Goal: Information Seeking & Learning: Understand process/instructions

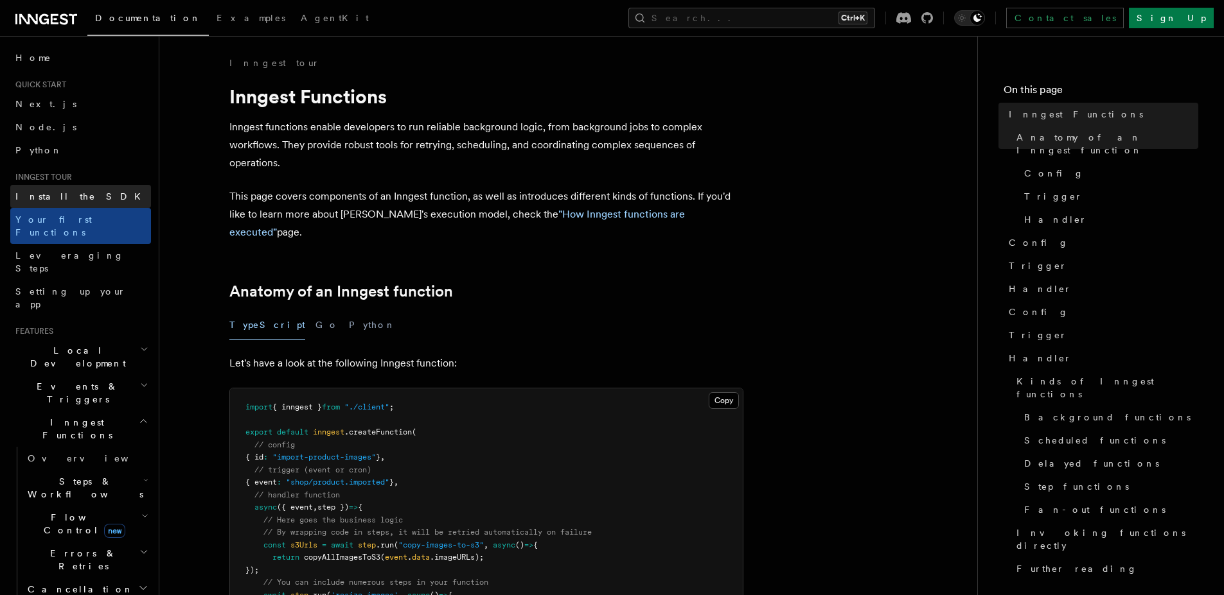
click at [83, 201] on link "Install the SDK" at bounding box center [80, 196] width 141 height 23
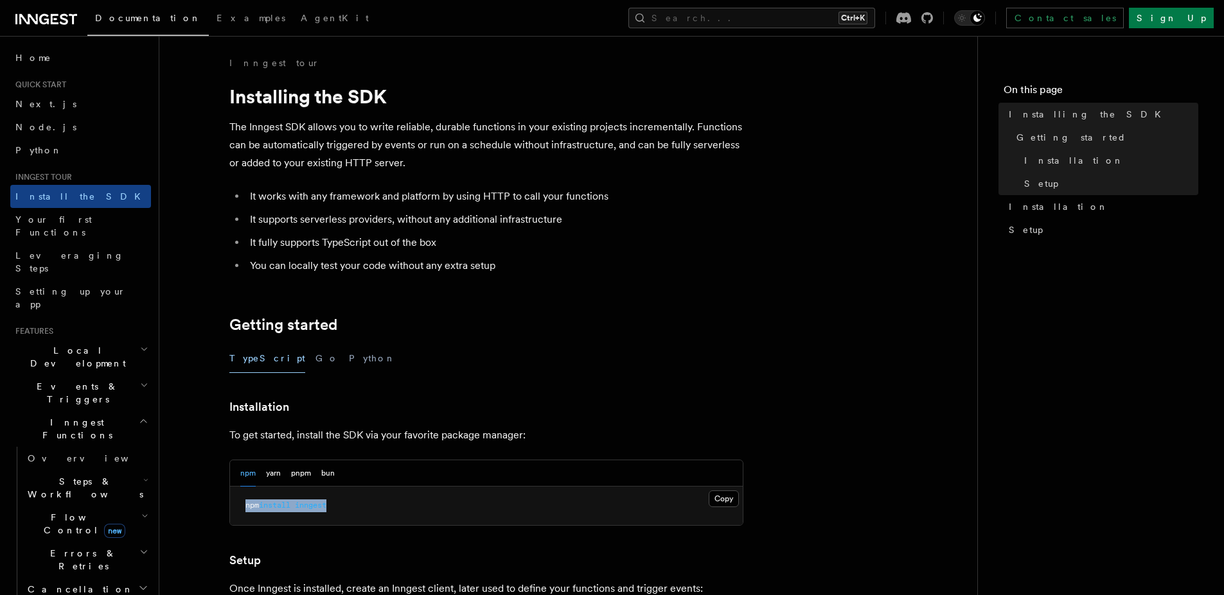
drag, startPoint x: 331, startPoint y: 508, endPoint x: 245, endPoint y: 509, distance: 86.1
click at [245, 509] on pre "npm install inngest" at bounding box center [486, 506] width 513 height 39
copy span "npm install inngest"
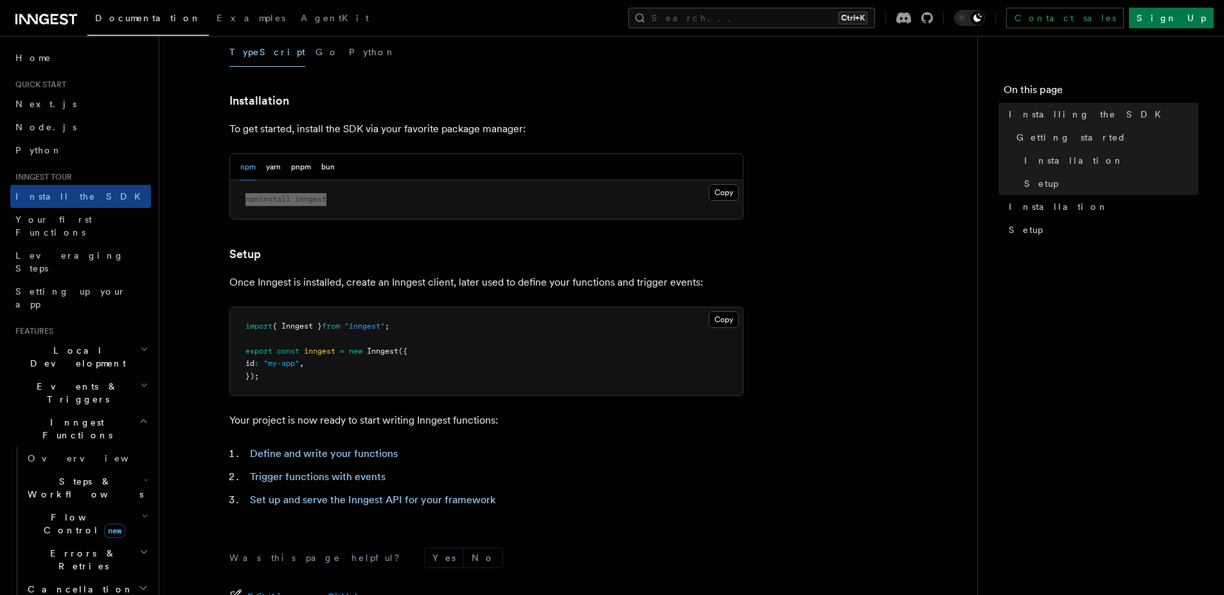
scroll to position [321, 0]
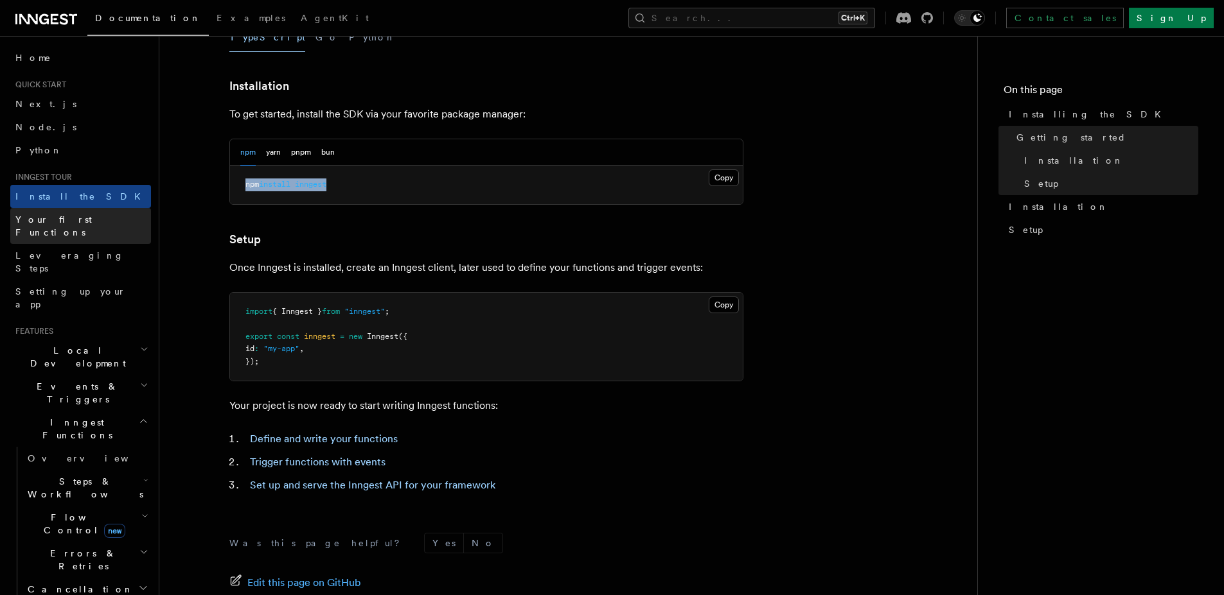
click at [60, 220] on span "Your first Functions" at bounding box center [53, 226] width 76 height 23
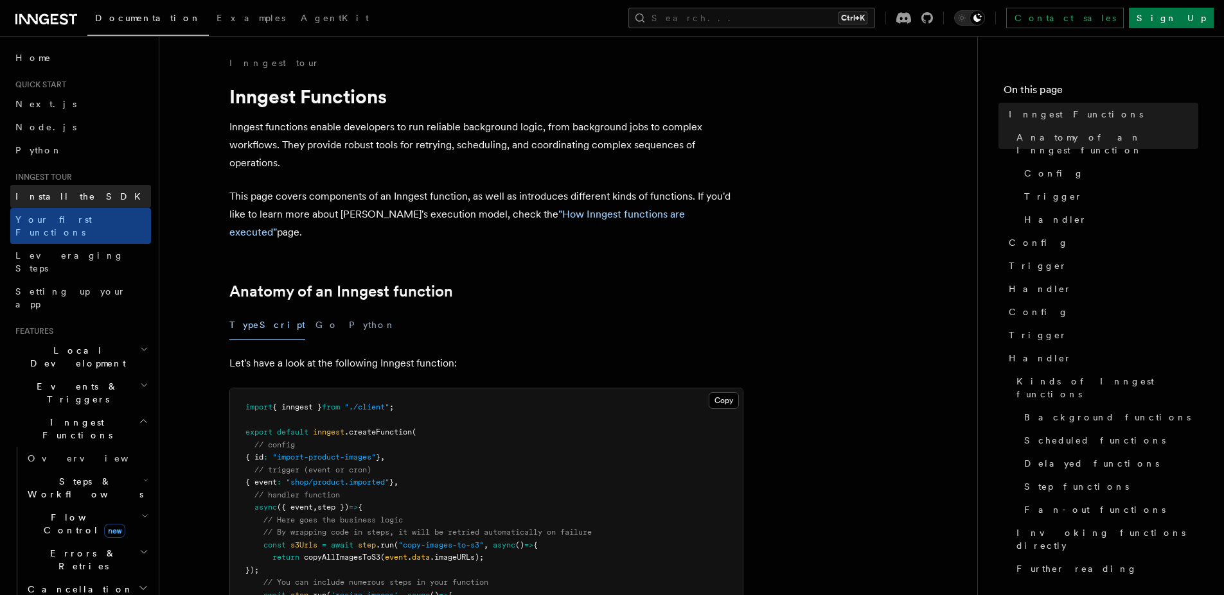
click at [59, 187] on link "Install the SDK" at bounding box center [80, 196] width 141 height 23
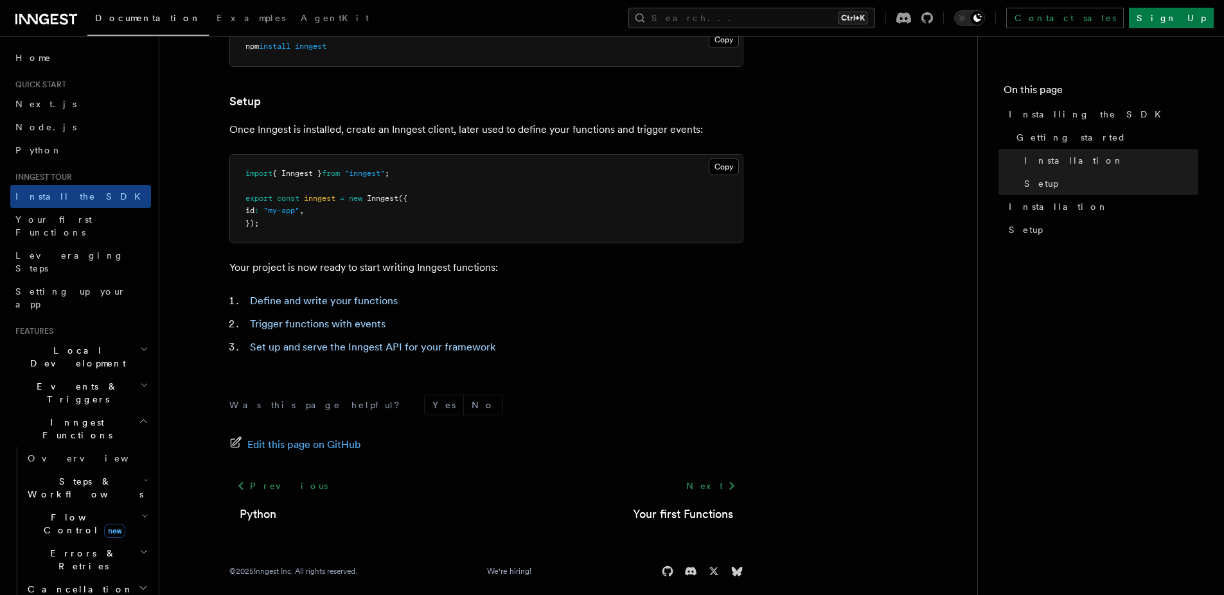
scroll to position [473, 0]
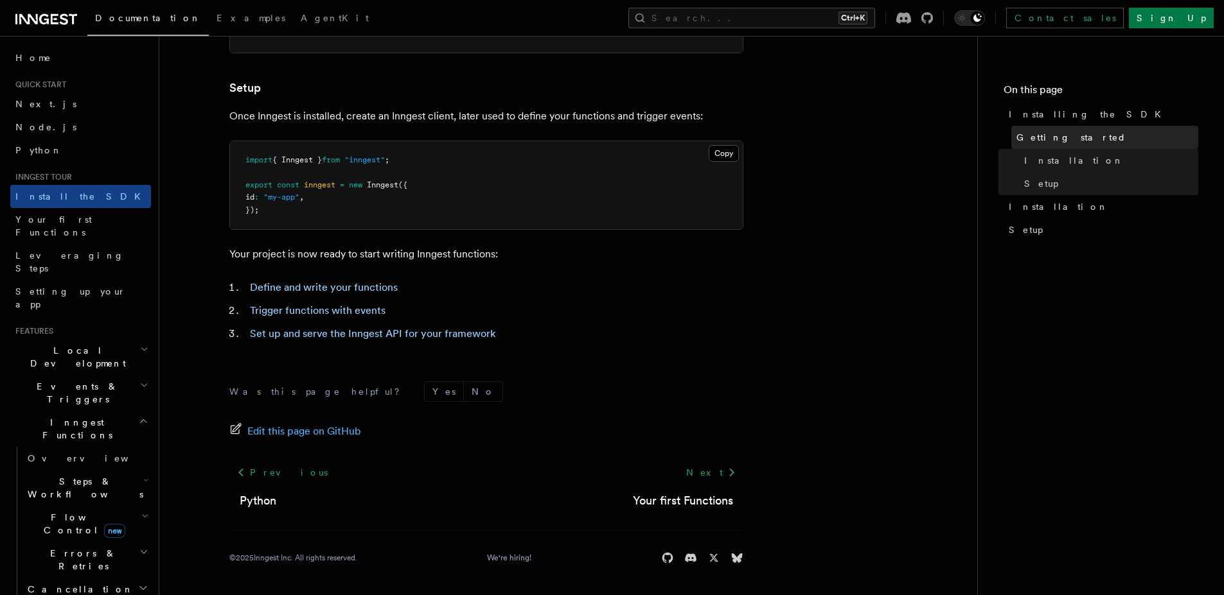
click at [1056, 134] on span "Getting started" at bounding box center [1071, 137] width 110 height 13
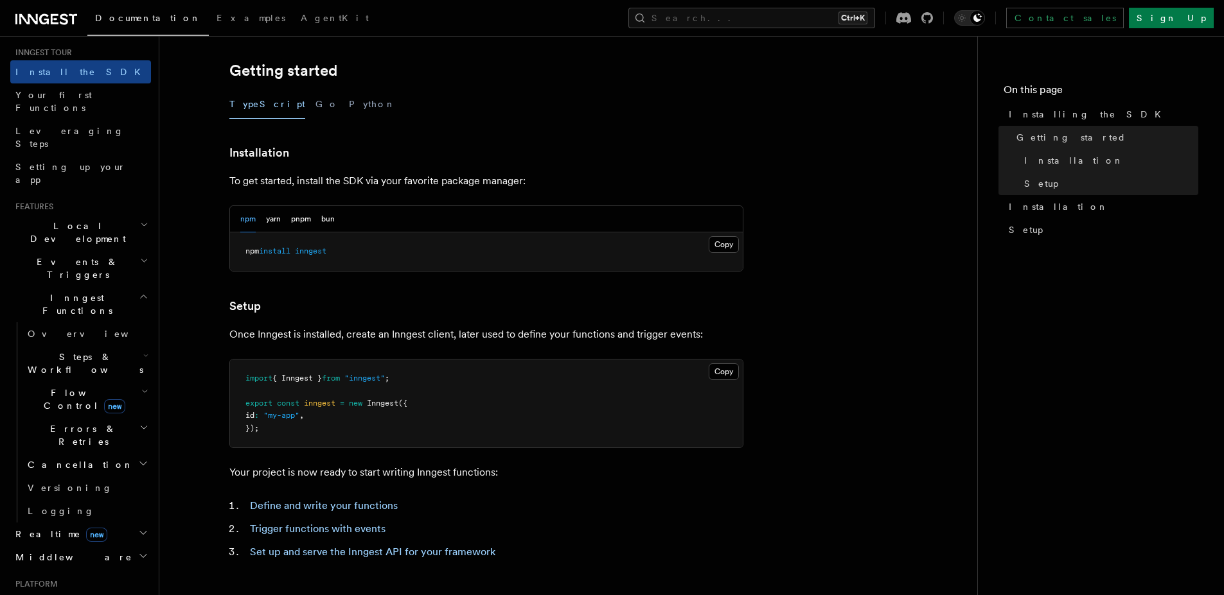
scroll to position [128, 0]
click at [93, 247] on h2 "Events & Triggers" at bounding box center [80, 265] width 141 height 36
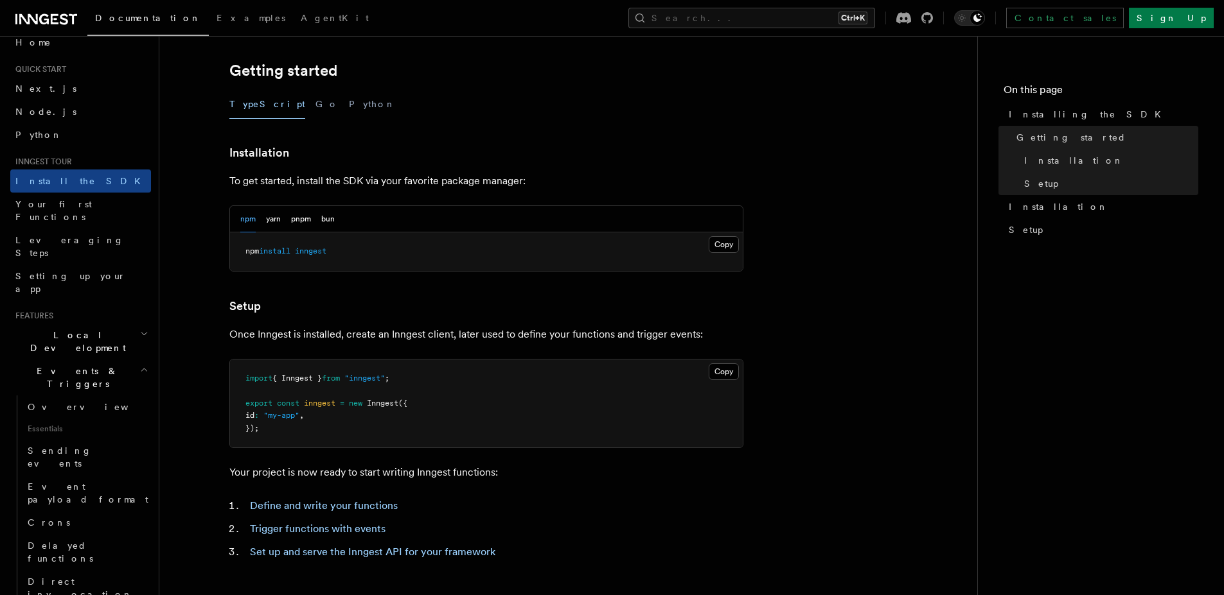
scroll to position [0, 0]
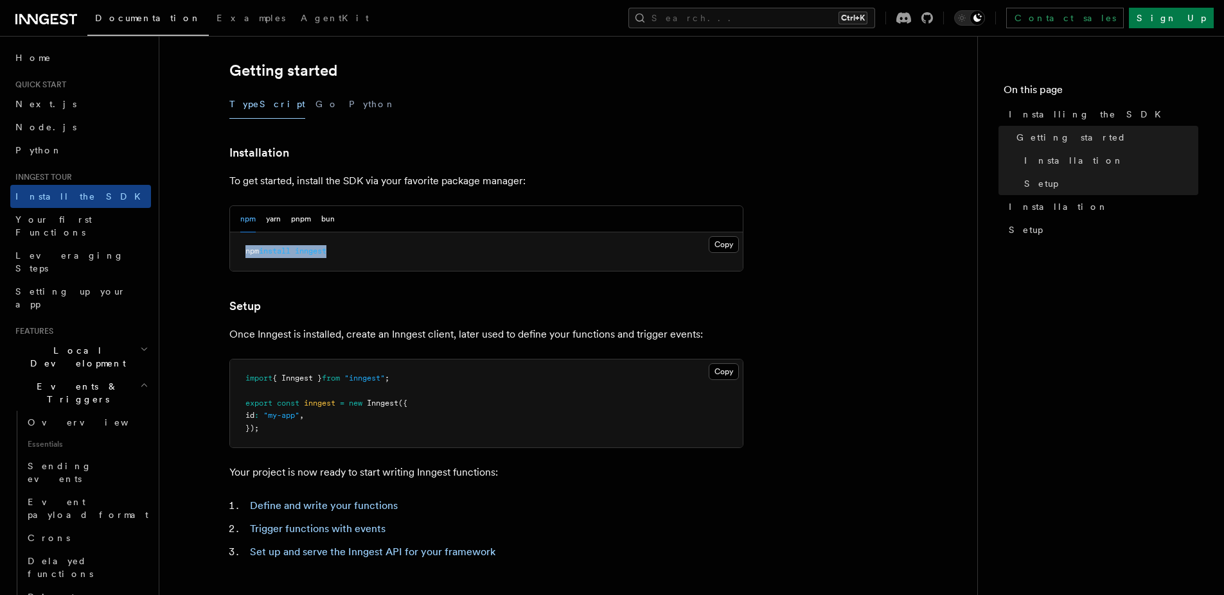
drag, startPoint x: 358, startPoint y: 258, endPoint x: 213, endPoint y: 247, distance: 146.2
click at [213, 247] on article "Inngest tour Installing the SDK The Inngest SDK allows you to write reliable, d…" at bounding box center [568, 308] width 777 height 1012
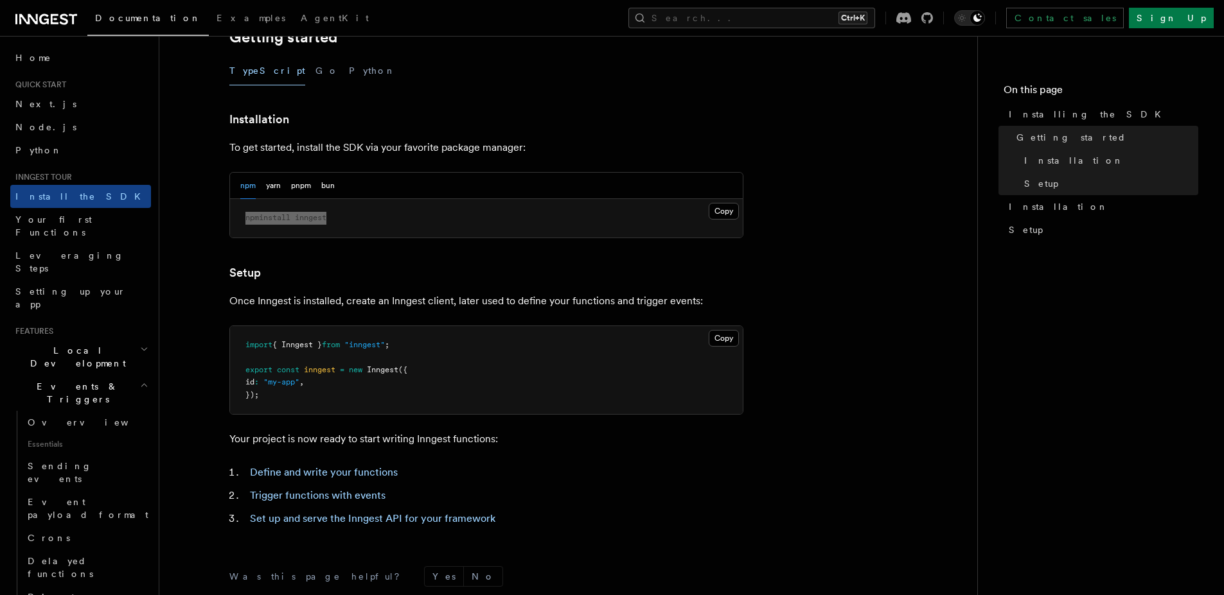
scroll to position [383, 0]
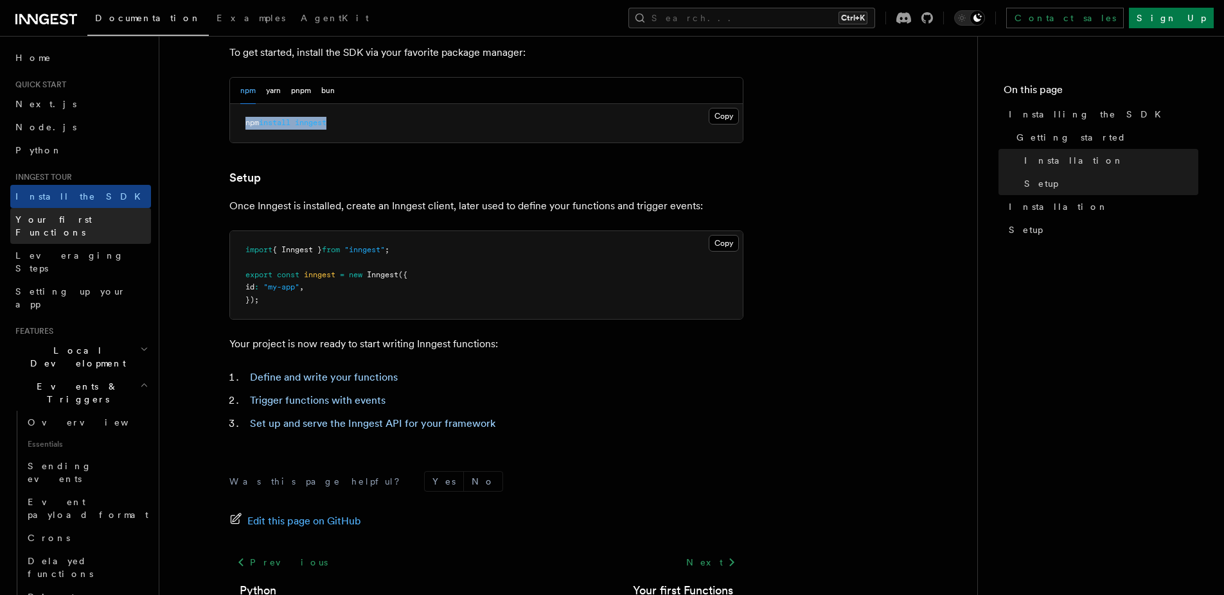
click at [82, 222] on span "Your first Functions" at bounding box center [53, 226] width 76 height 23
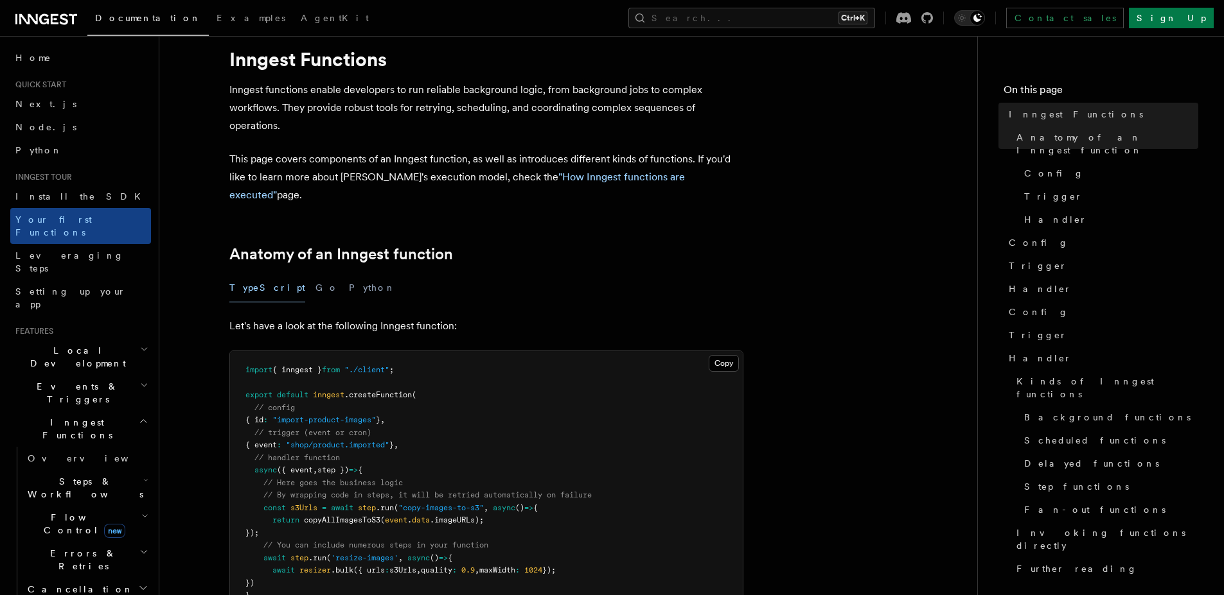
scroll to position [193, 0]
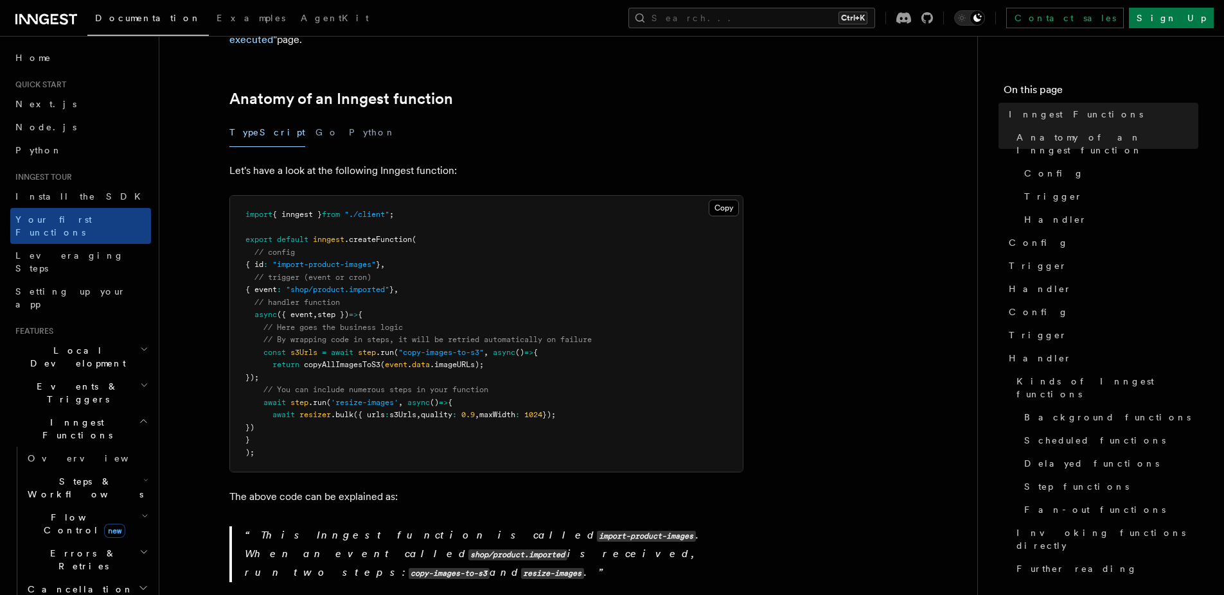
drag, startPoint x: 290, startPoint y: 423, endPoint x: 184, endPoint y: 168, distance: 276.4
click at [391, 398] on span "'resize-images'" at bounding box center [364, 402] width 67 height 9
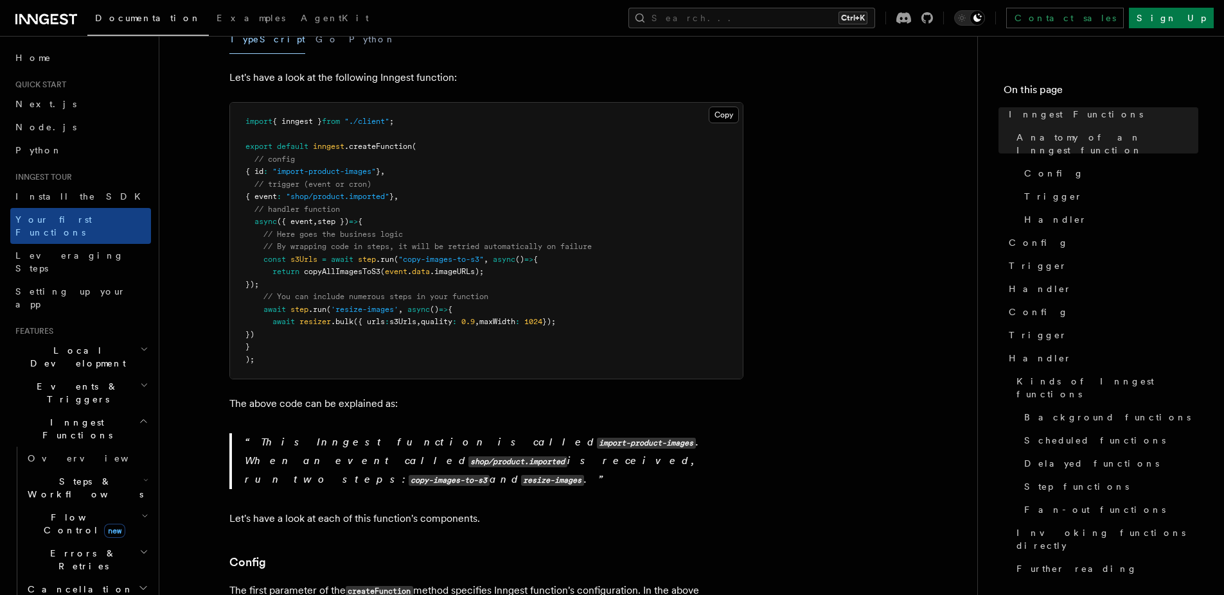
scroll to position [321, 0]
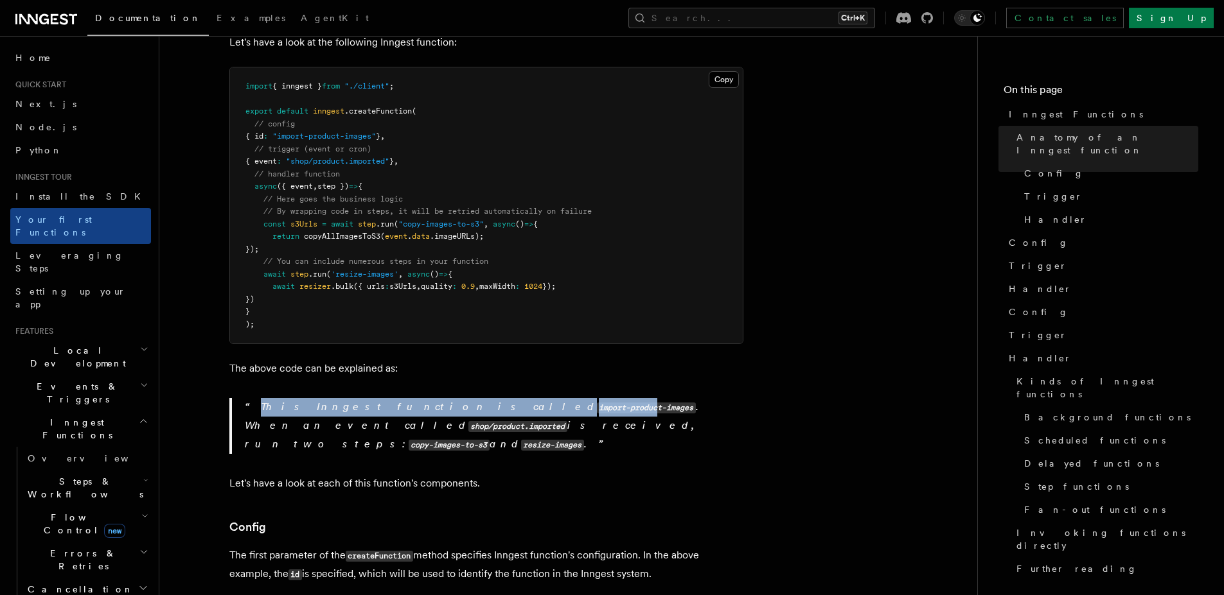
drag, startPoint x: 247, startPoint y: 362, endPoint x: 457, endPoint y: 387, distance: 211.5
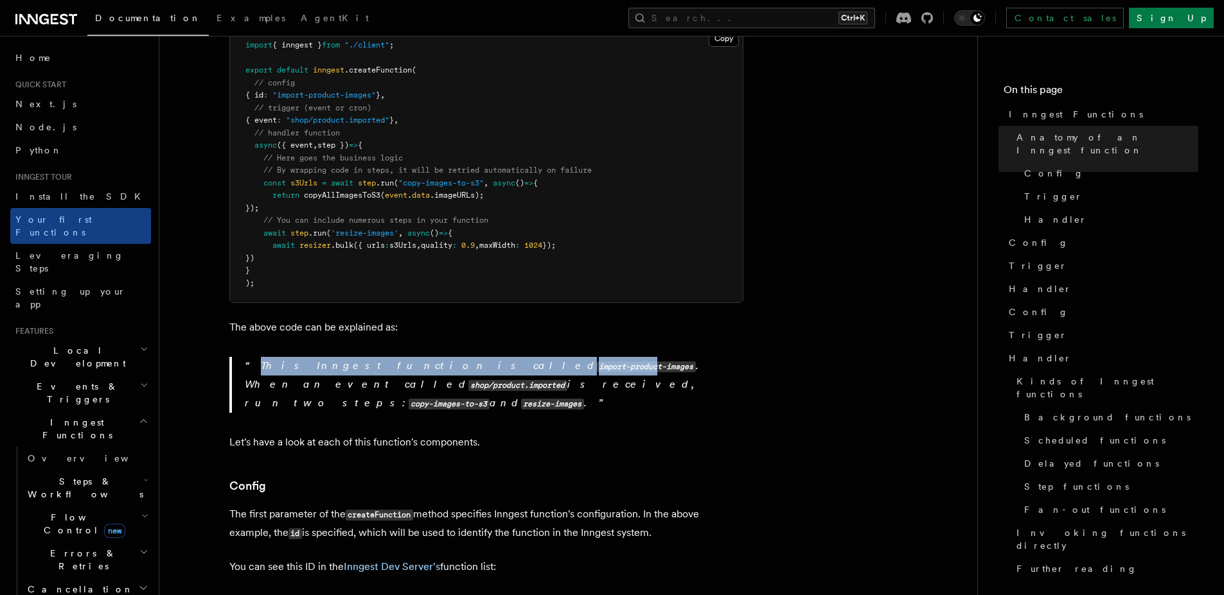
scroll to position [514, 0]
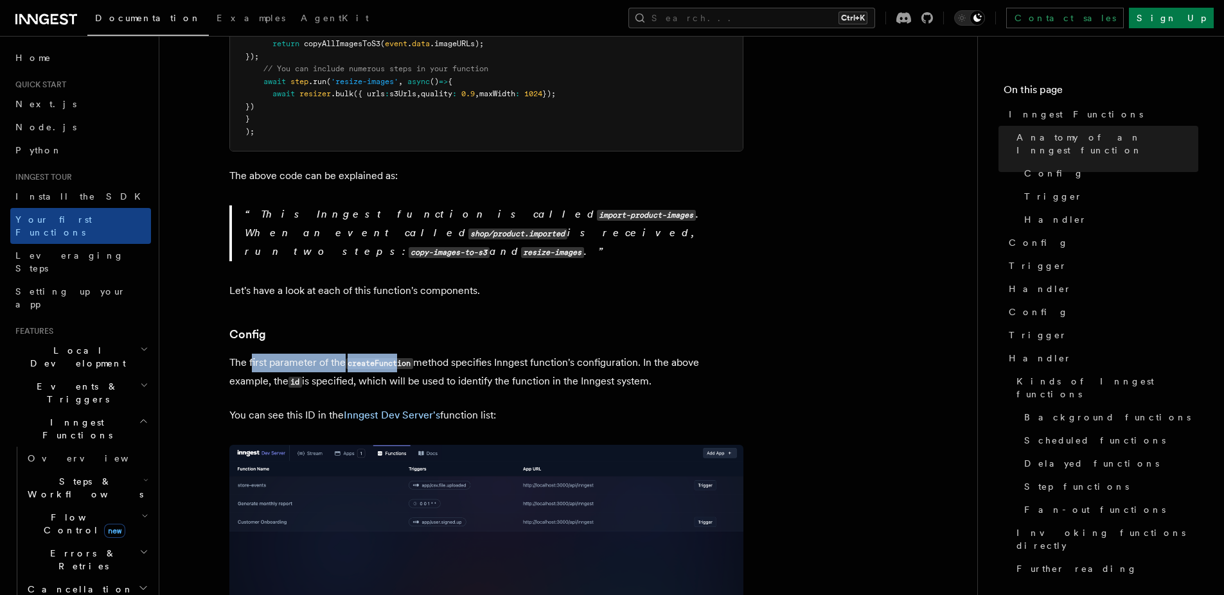
drag, startPoint x: 252, startPoint y: 330, endPoint x: 437, endPoint y: 330, distance: 185.0
click at [404, 354] on p "The first parameter of the createFunction method specifies Inngest function's c…" at bounding box center [486, 372] width 514 height 37
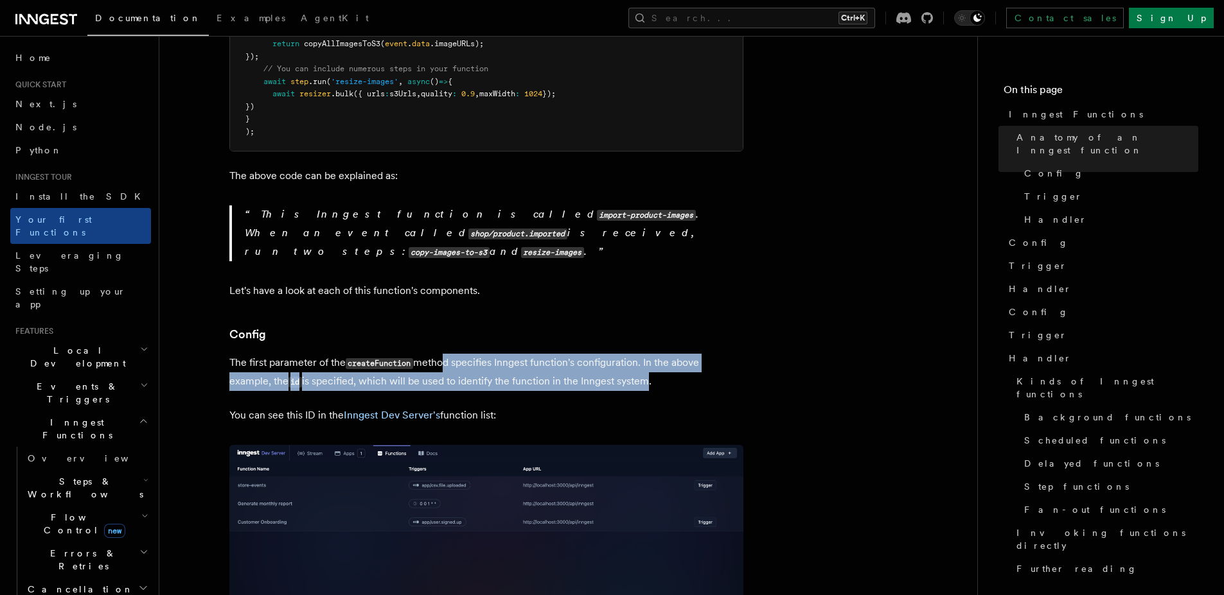
drag, startPoint x: 463, startPoint y: 330, endPoint x: 644, endPoint y: 347, distance: 182.0
click at [644, 354] on p "The first parameter of the createFunction method specifies Inngest function's c…" at bounding box center [486, 372] width 514 height 37
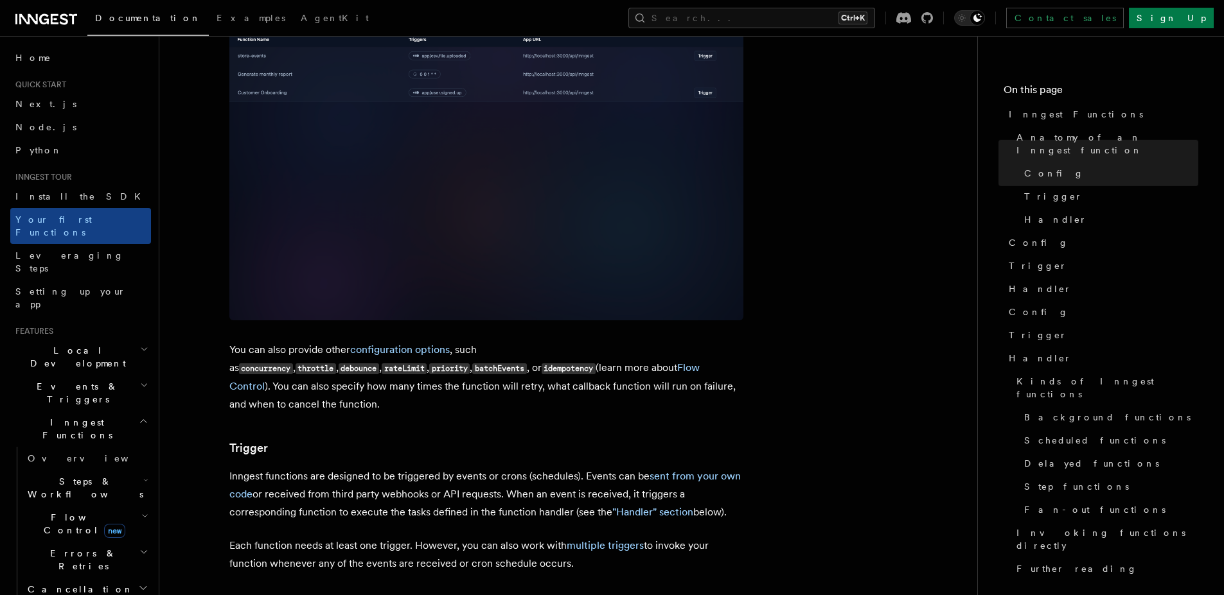
scroll to position [964, 0]
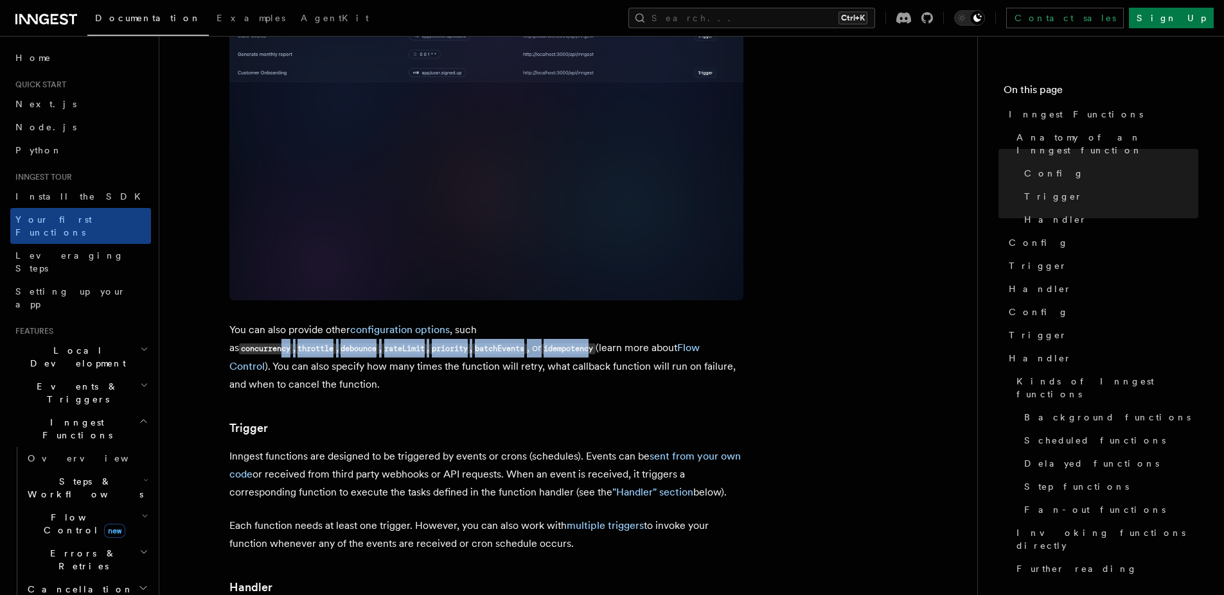
drag, startPoint x: 547, startPoint y: 298, endPoint x: 349, endPoint y: 313, distance: 198.5
click at [349, 321] on p "You can also provide other configuration options , such as concurrency , thrott…" at bounding box center [486, 357] width 514 height 73
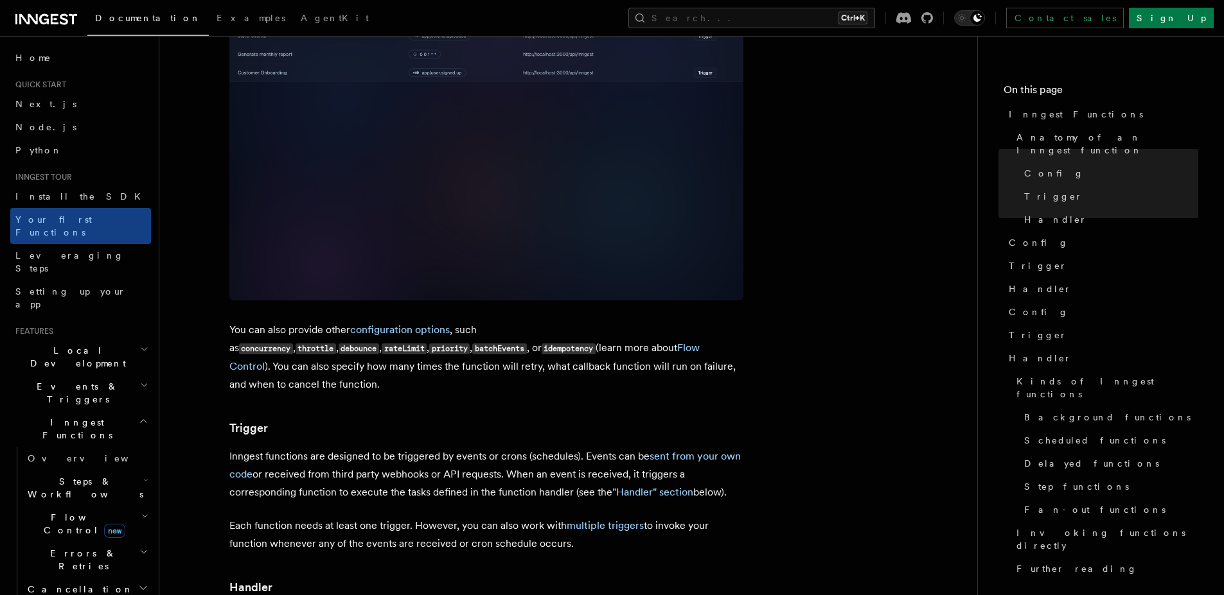
click at [330, 419] on h3 "Trigger" at bounding box center [486, 428] width 514 height 18
drag, startPoint x: 260, startPoint y: 401, endPoint x: 569, endPoint y: 400, distance: 309.0
click at [547, 448] on p "Inngest functions are designed to be triggered by events or crons (schedules). …" at bounding box center [486, 475] width 514 height 54
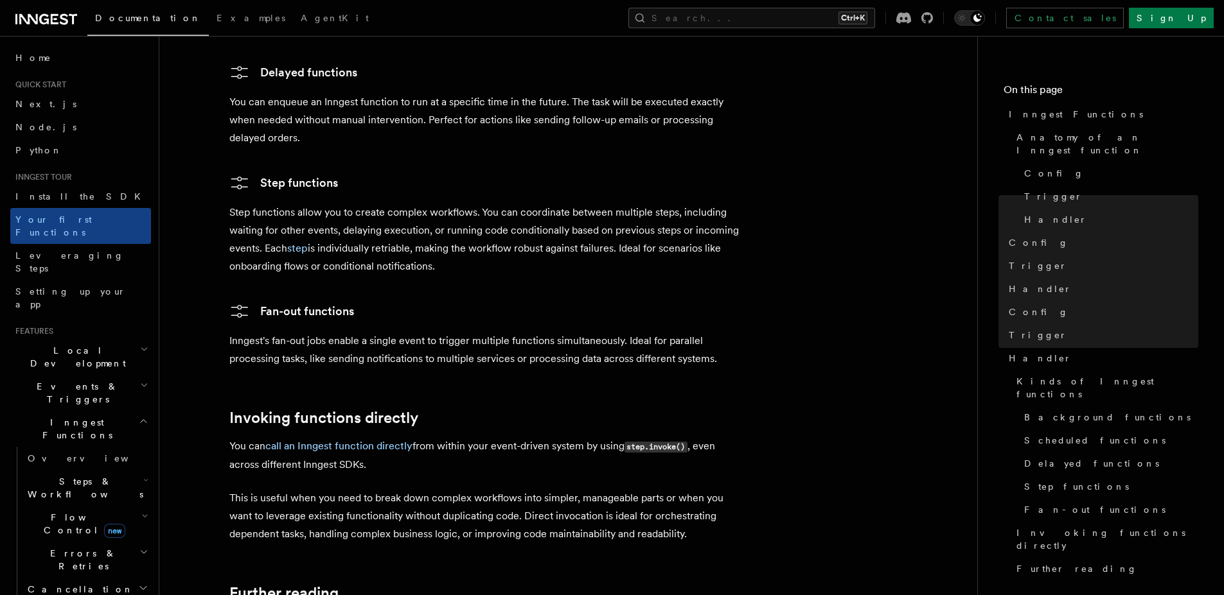
scroll to position [2553, 0]
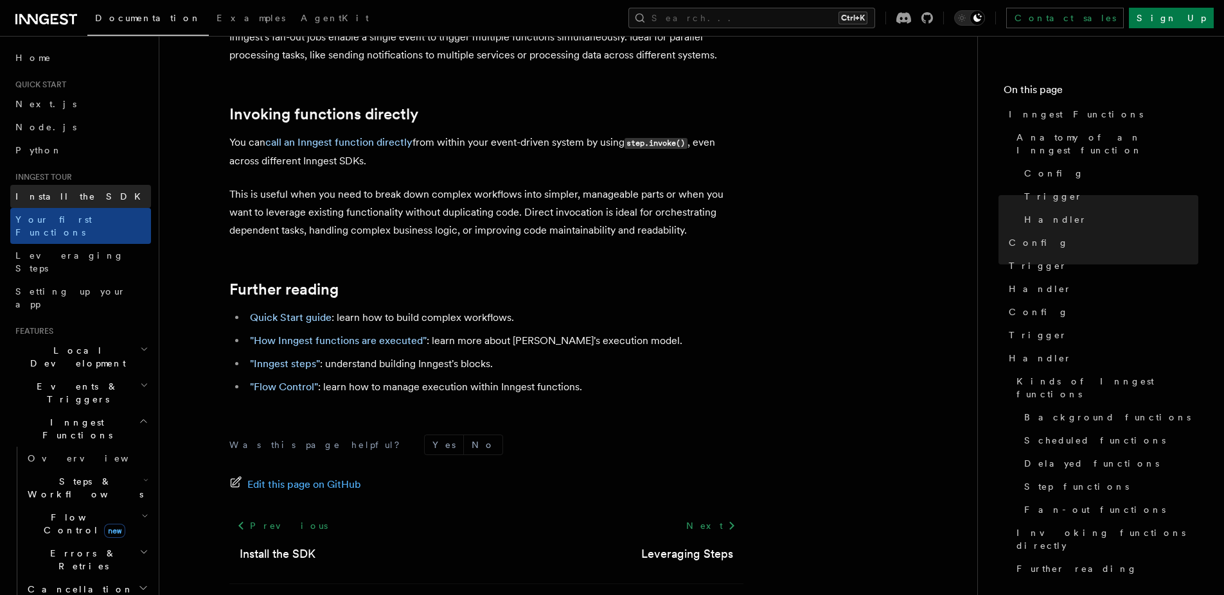
click at [55, 195] on span "Install the SDK" at bounding box center [81, 196] width 133 height 10
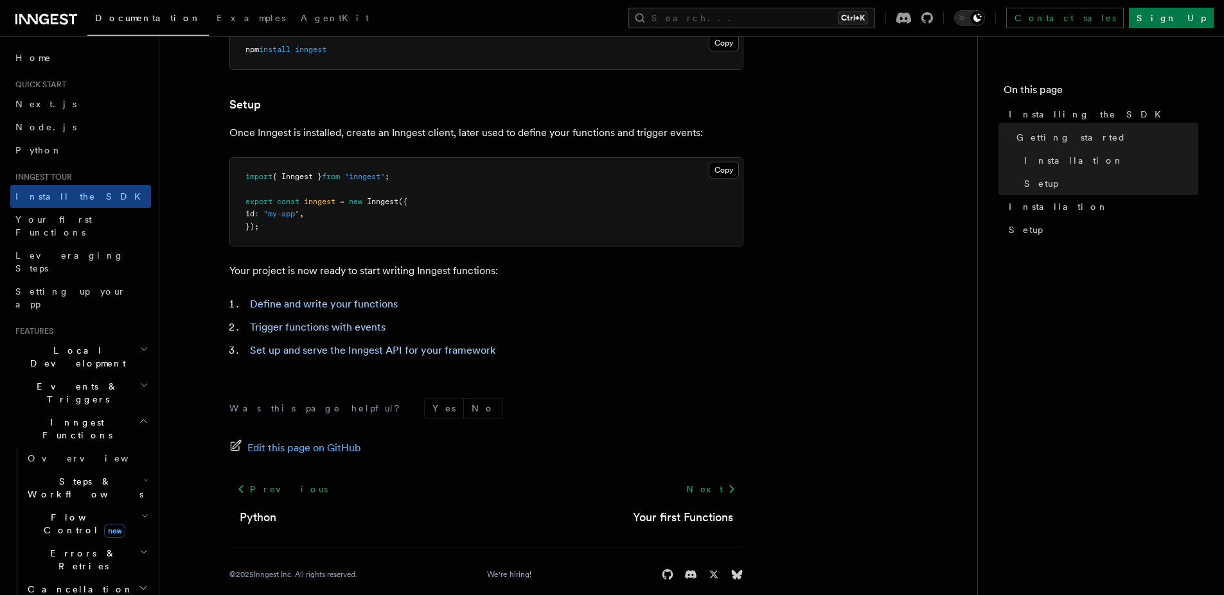
scroll to position [473, 0]
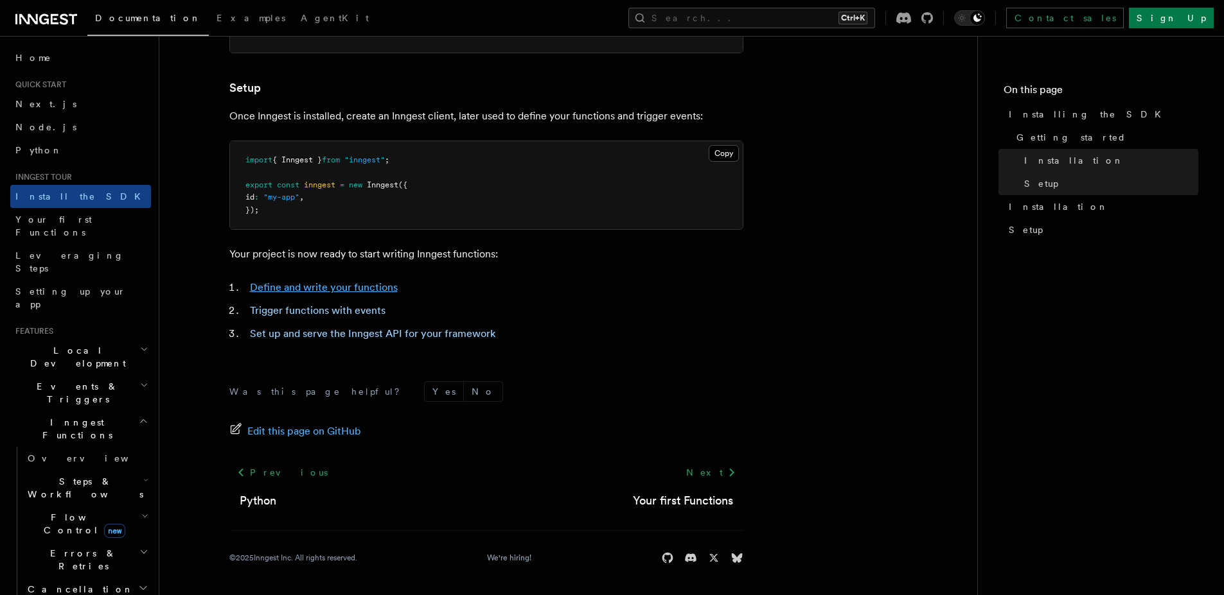
click at [347, 290] on link "Define and write your functions" at bounding box center [324, 287] width 148 height 12
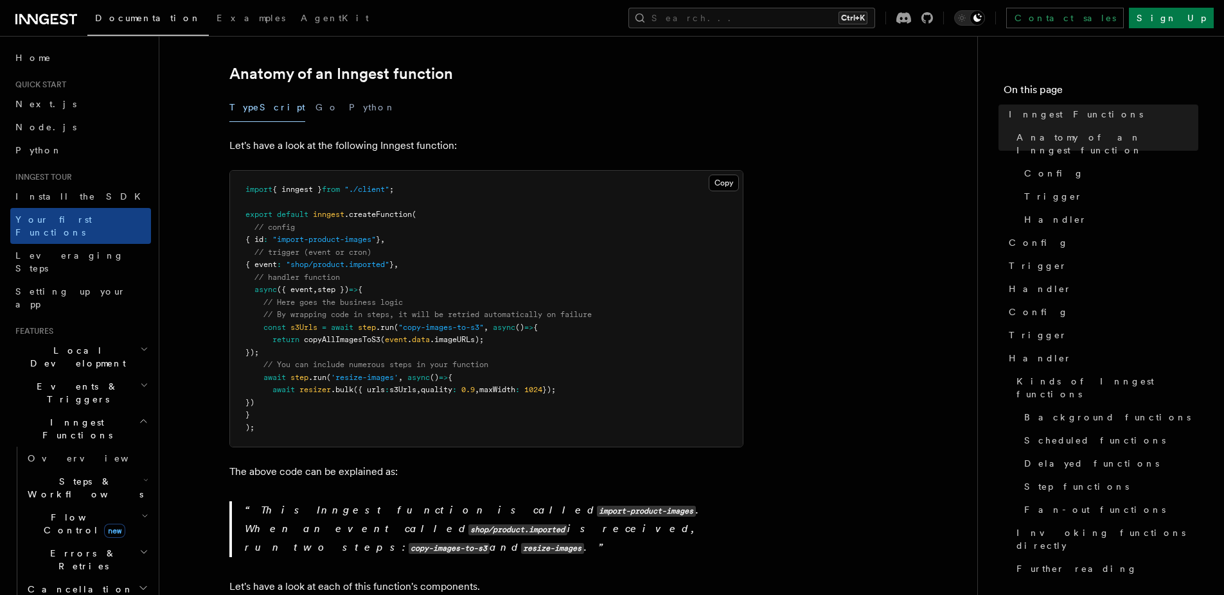
scroll to position [257, 0]
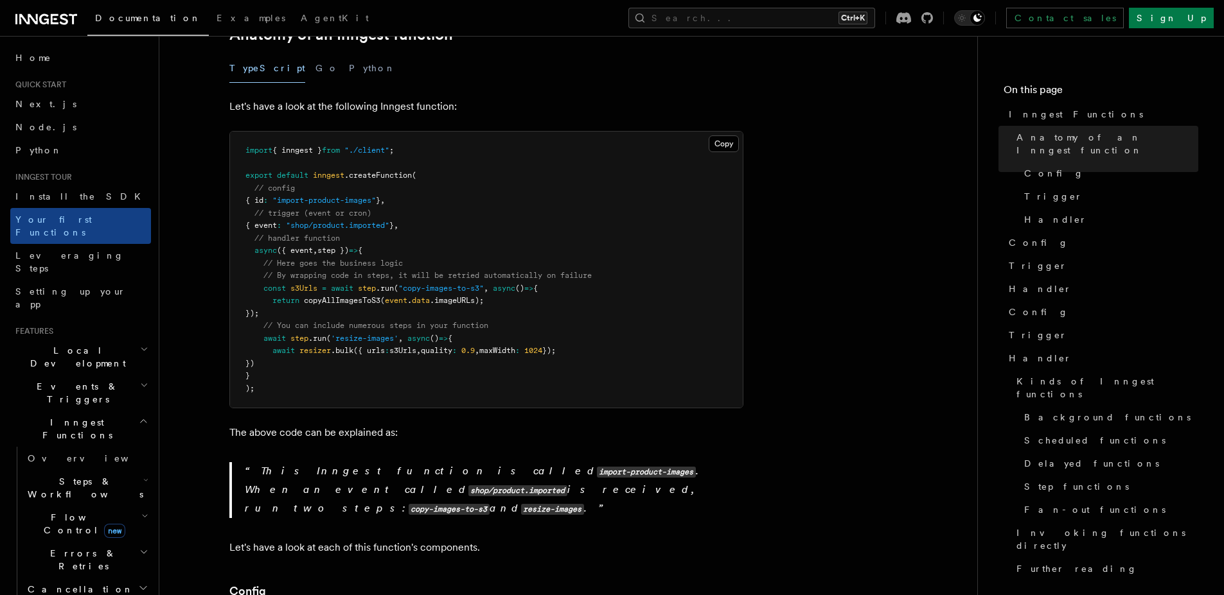
click at [106, 339] on h2 "Local Development" at bounding box center [80, 357] width 141 height 36
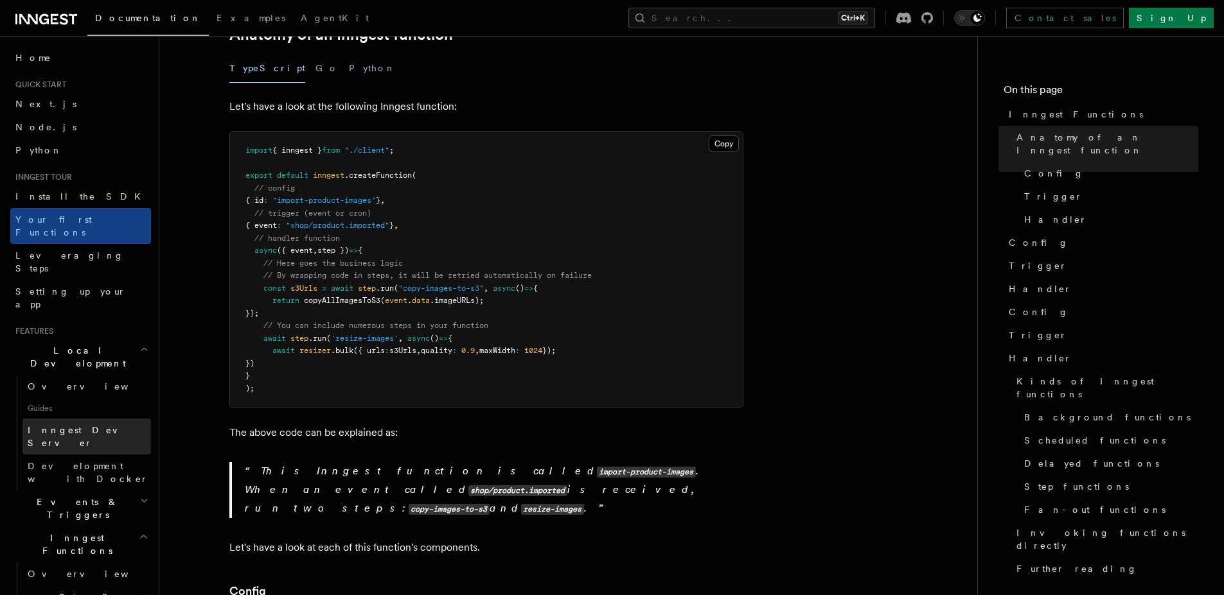
click at [117, 419] on link "Inngest Dev Server" at bounding box center [86, 437] width 128 height 36
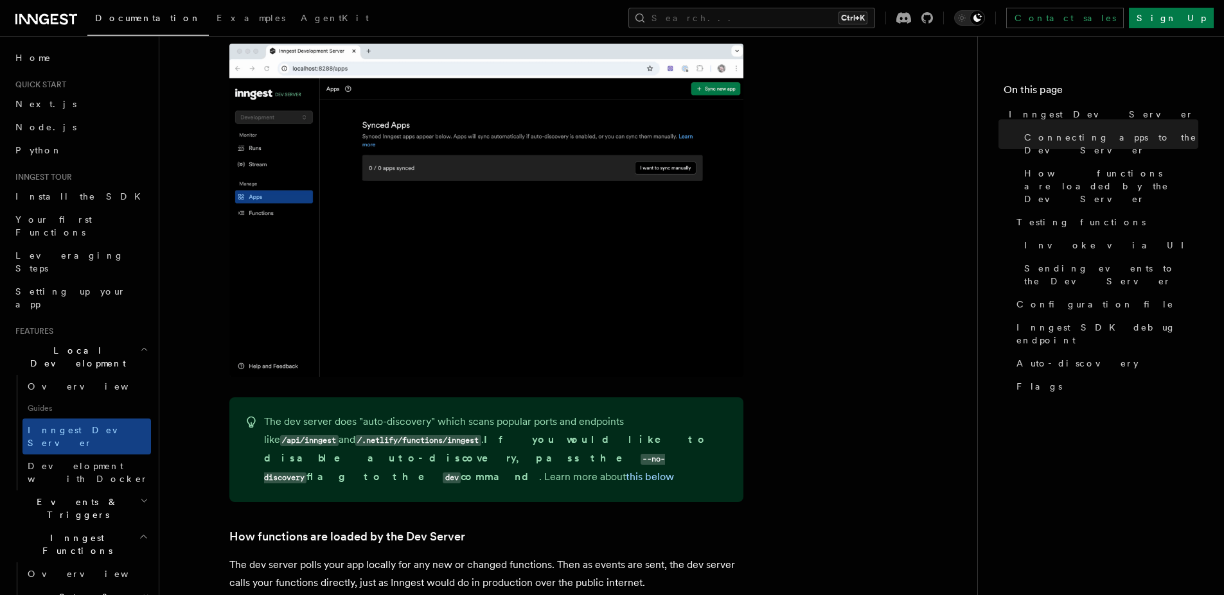
scroll to position [257, 0]
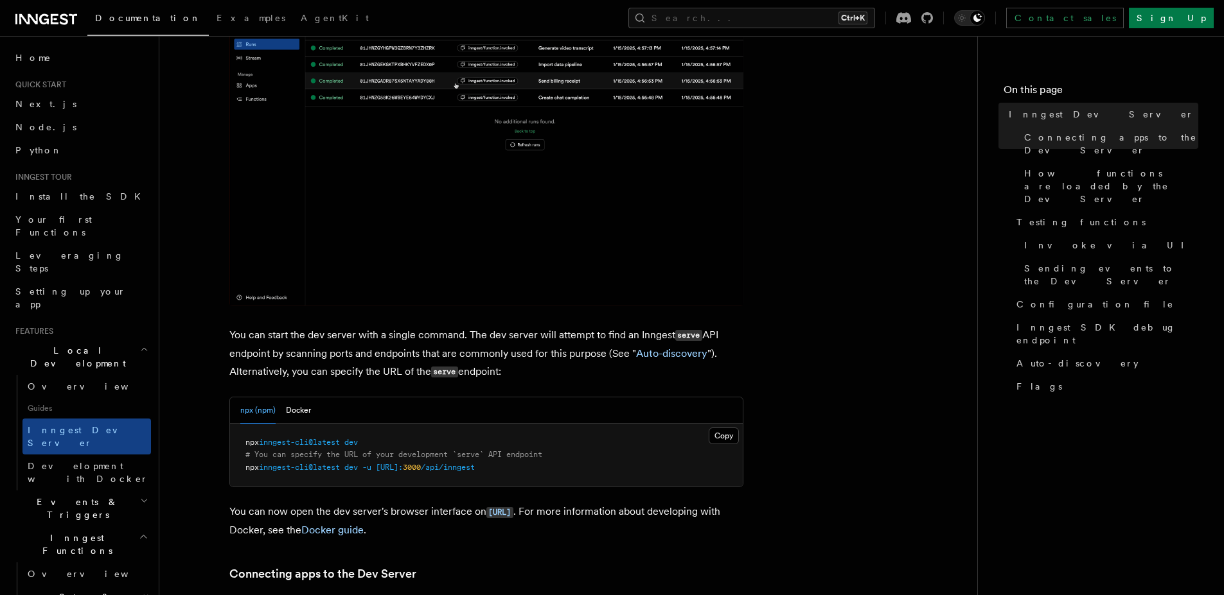
click at [340, 446] on span "inngest-cli@latest" at bounding box center [299, 442] width 81 height 9
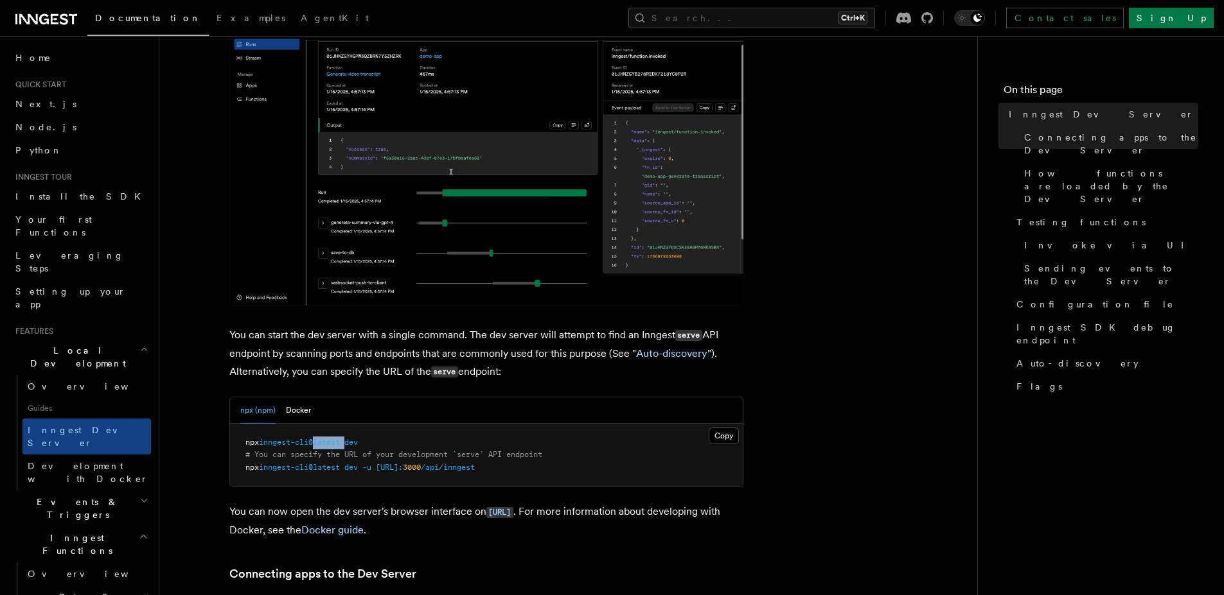
click at [340, 445] on span "inngest-cli@latest" at bounding box center [299, 442] width 81 height 9
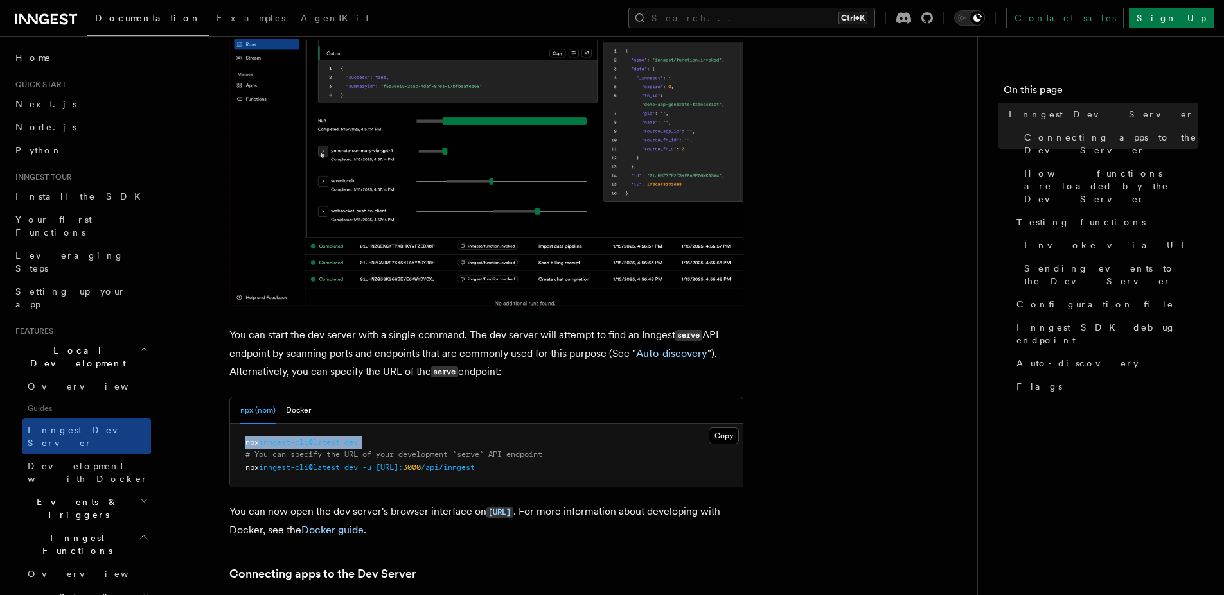
click at [340, 445] on span "inngest-cli@latest" at bounding box center [299, 442] width 81 height 9
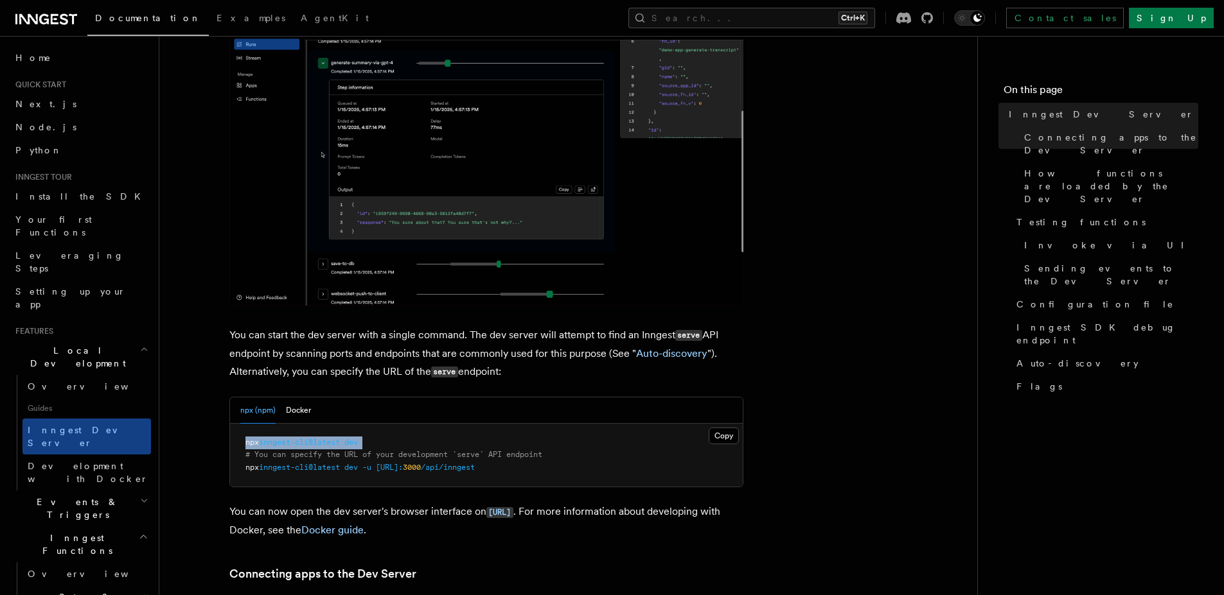
copy code "npx inngest-cli@latest dev"
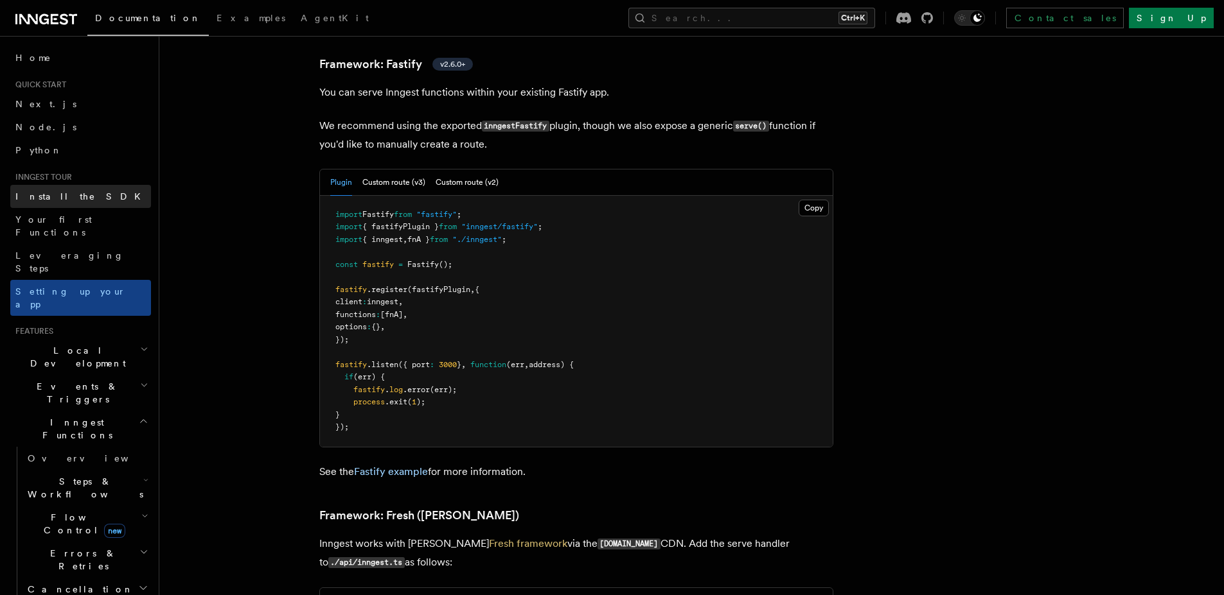
click at [80, 193] on link "Install the SDK" at bounding box center [80, 196] width 141 height 23
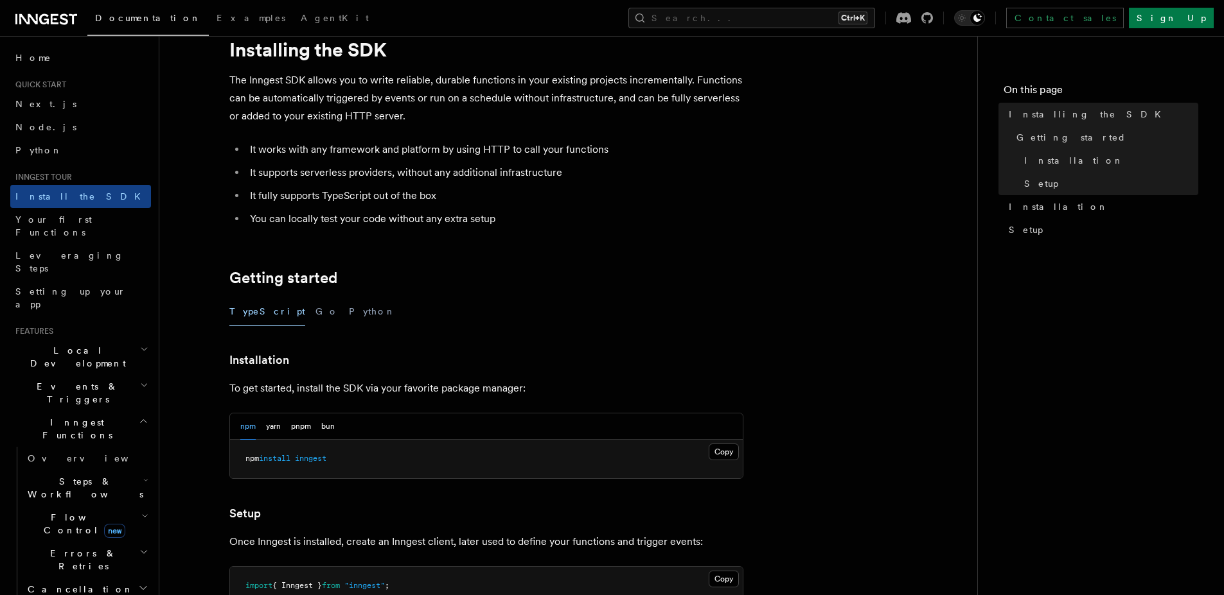
scroll to position [257, 0]
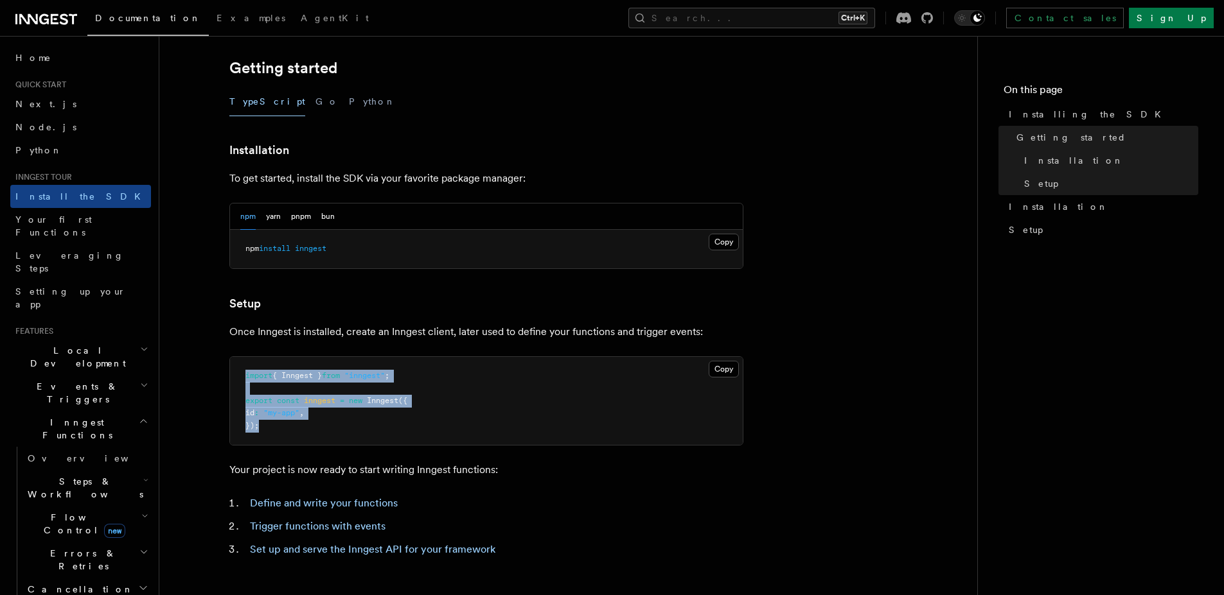
drag, startPoint x: 330, startPoint y: 425, endPoint x: 234, endPoint y: 357, distance: 116.9
click at [234, 357] on pre "import { Inngest } from "inngest" ; export const inngest = new Inngest ({ id : …" at bounding box center [486, 401] width 513 height 89
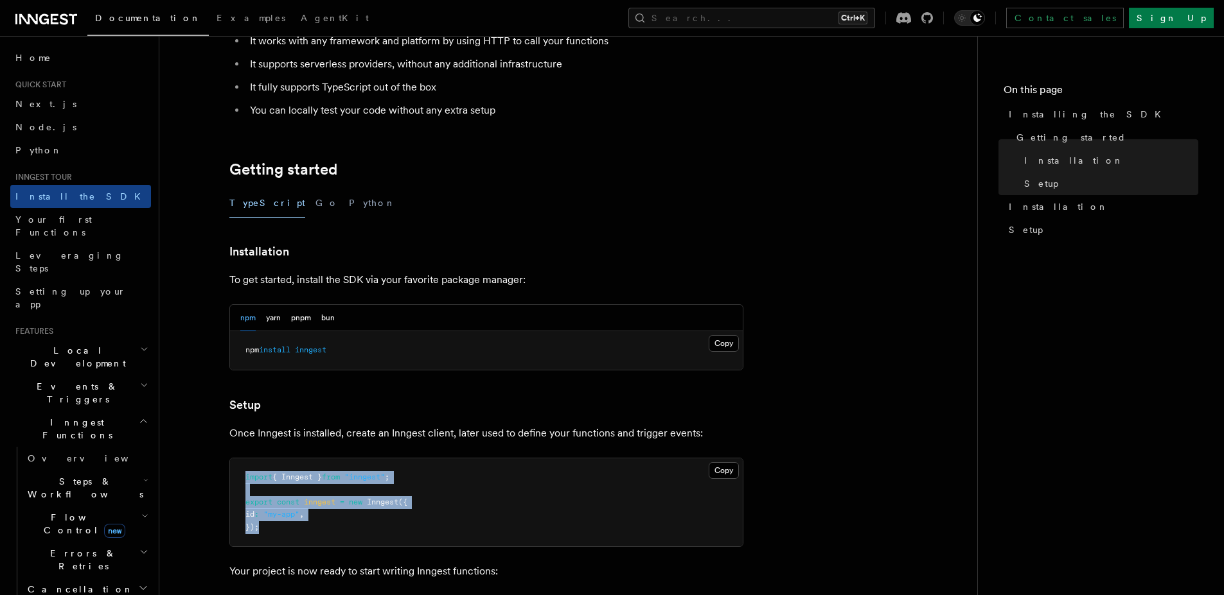
scroll to position [152, 0]
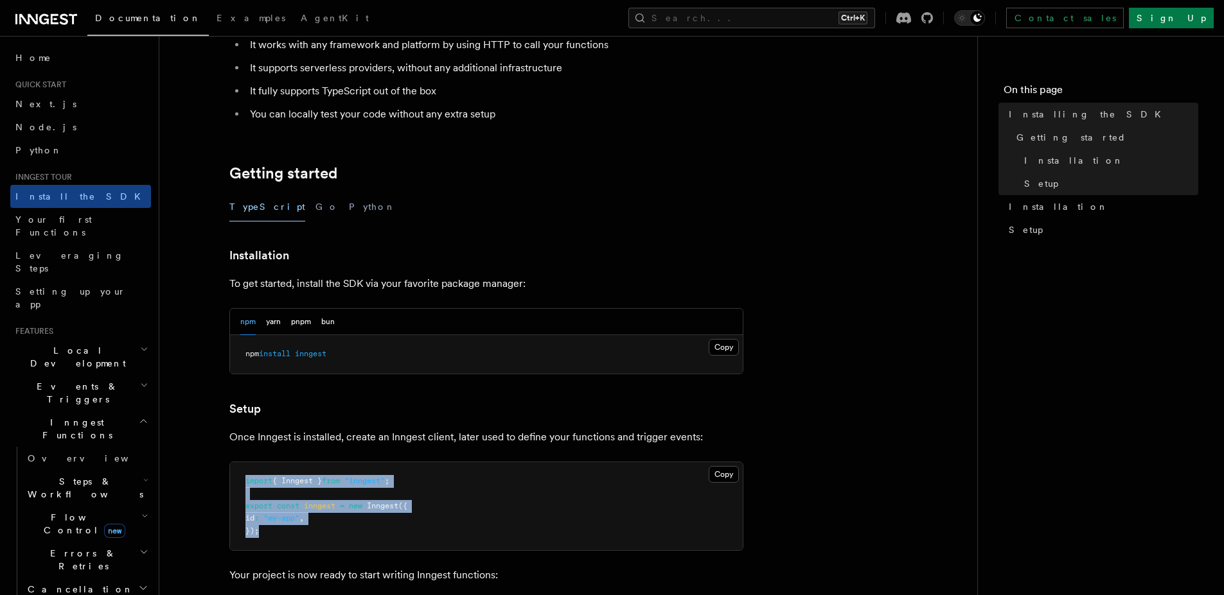
click at [82, 344] on span "Local Development" at bounding box center [75, 357] width 130 height 26
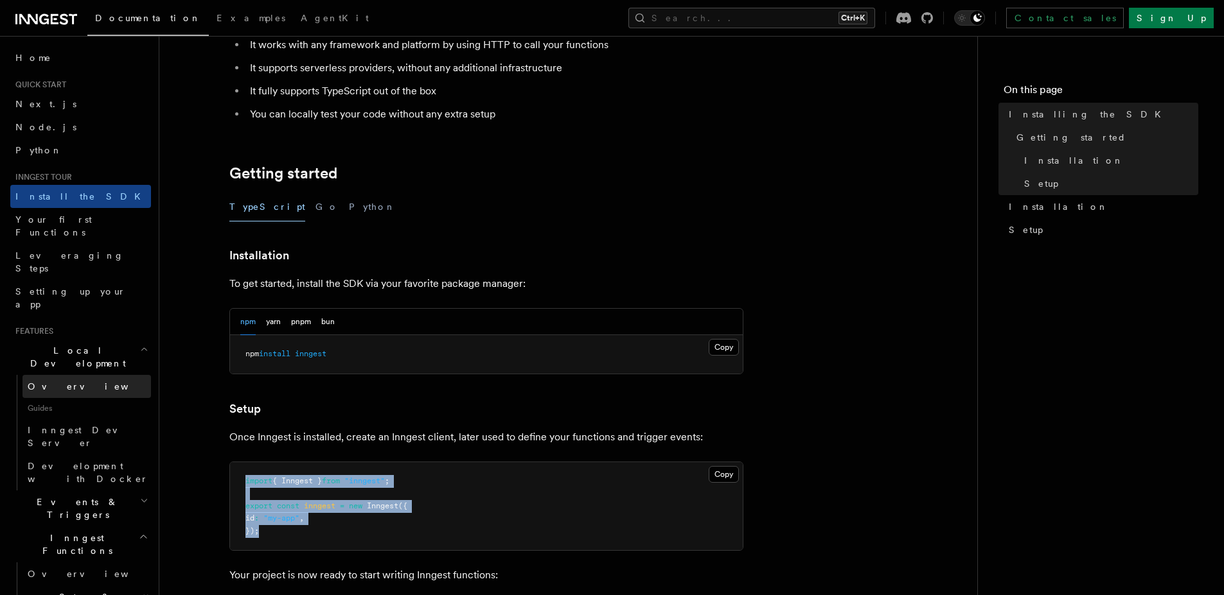
click at [80, 375] on link "Overview" at bounding box center [86, 386] width 128 height 23
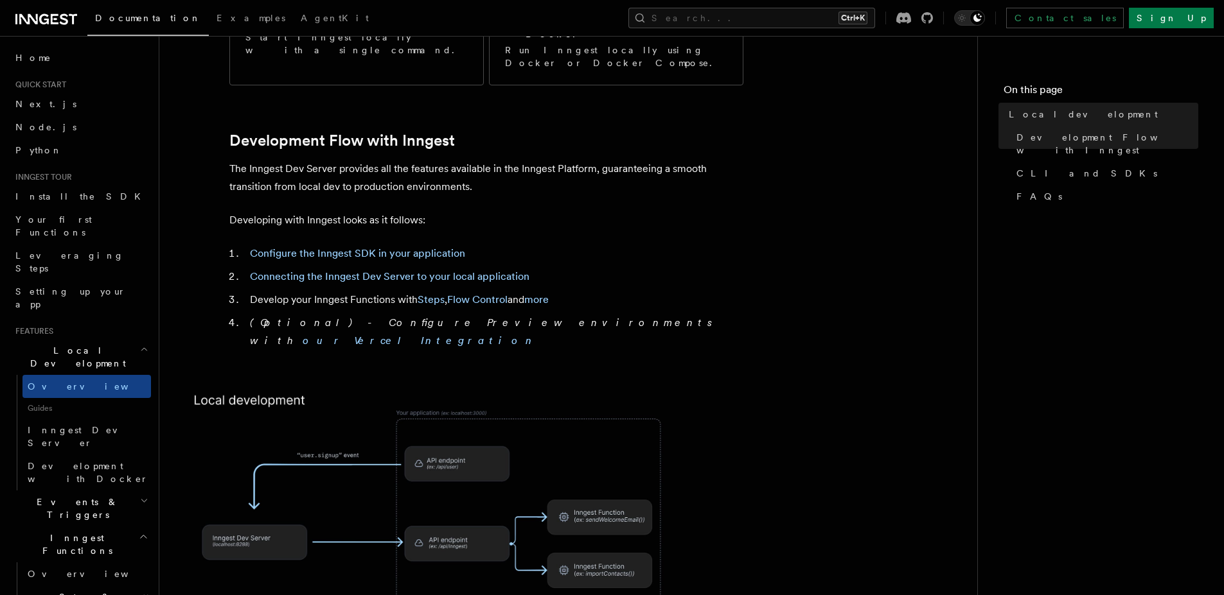
scroll to position [64, 0]
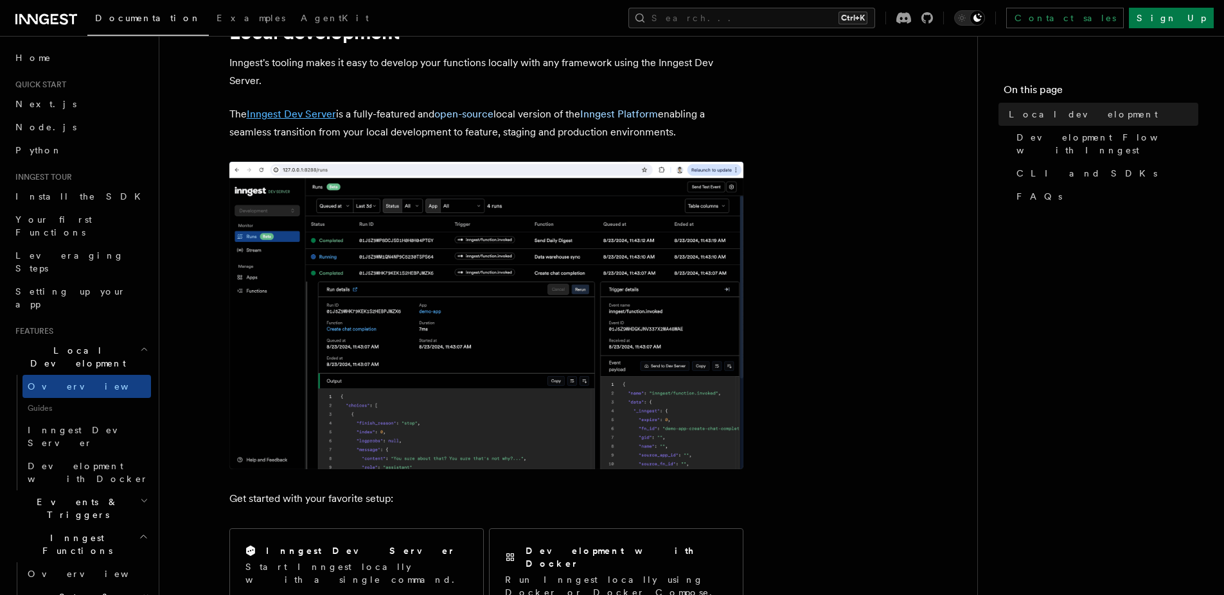
click at [292, 110] on link "Inngest Dev Server" at bounding box center [291, 114] width 89 height 12
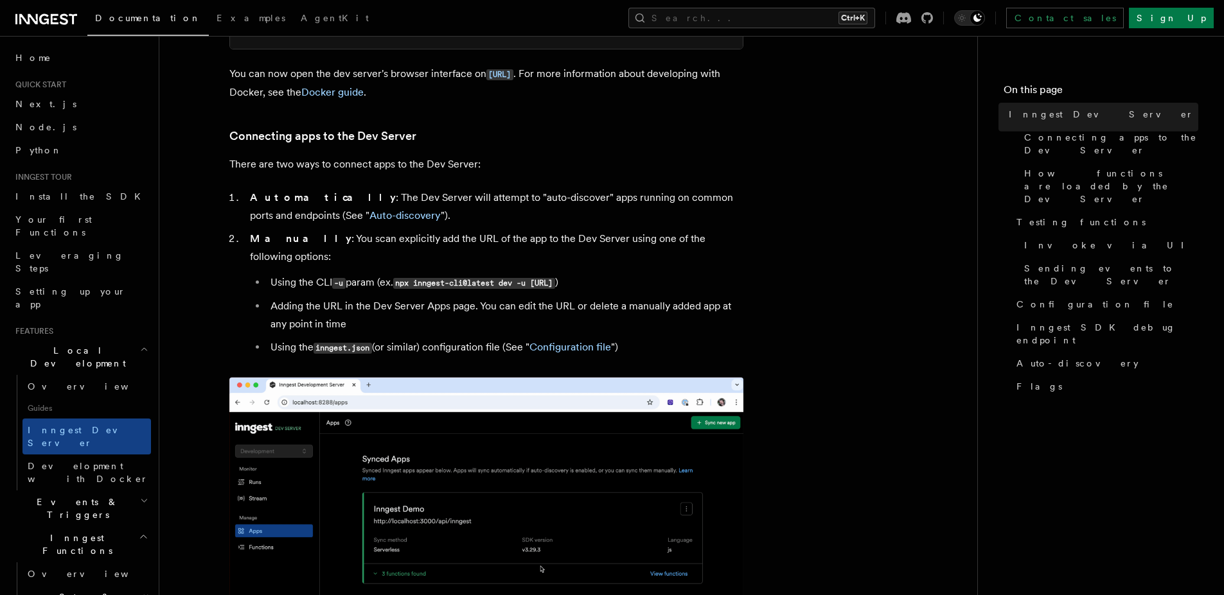
scroll to position [385, 0]
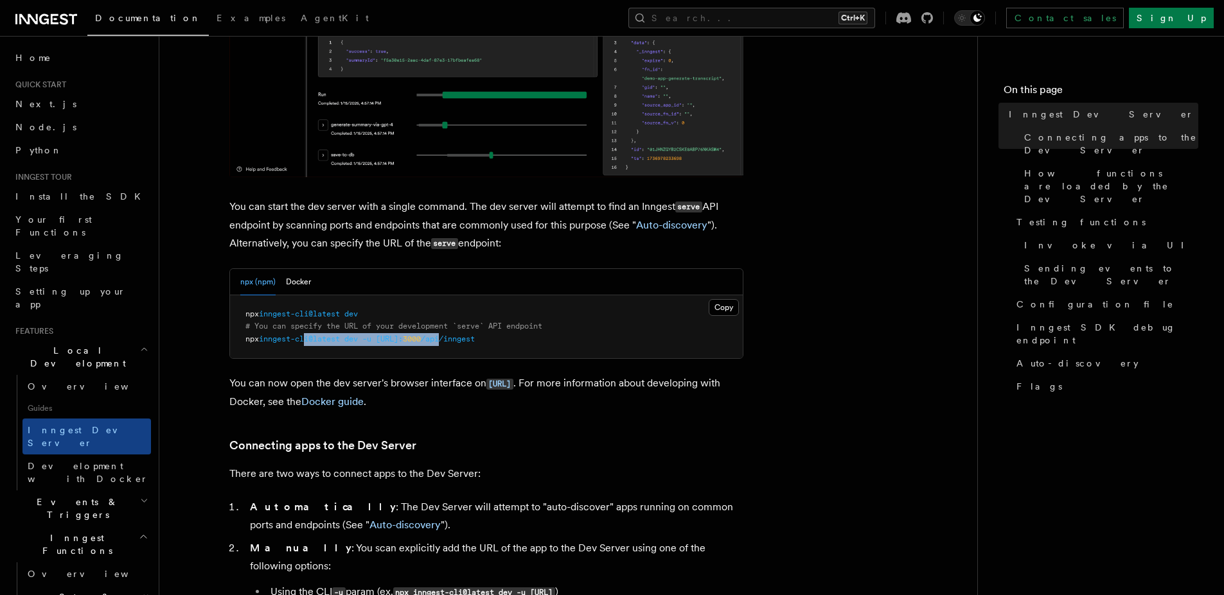
drag, startPoint x: 312, startPoint y: 338, endPoint x: 527, endPoint y: 340, distance: 215.2
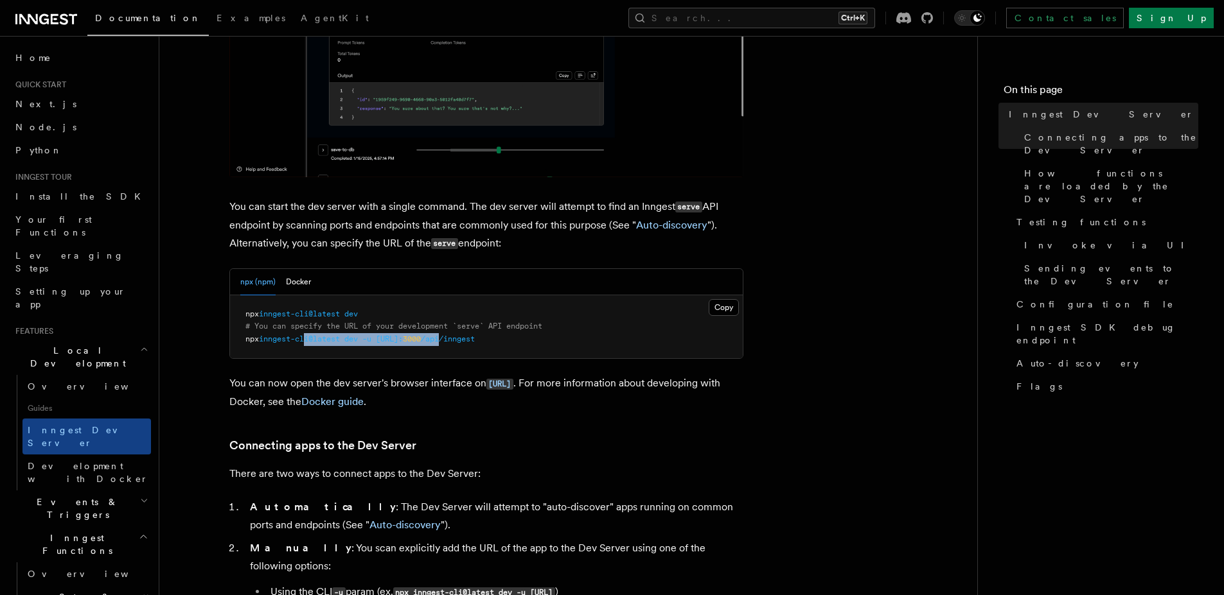
click at [475, 337] on span "npx inngest-cli@latest dev -u [URL]: 3000 /api/inngest" at bounding box center [359, 339] width 229 height 9
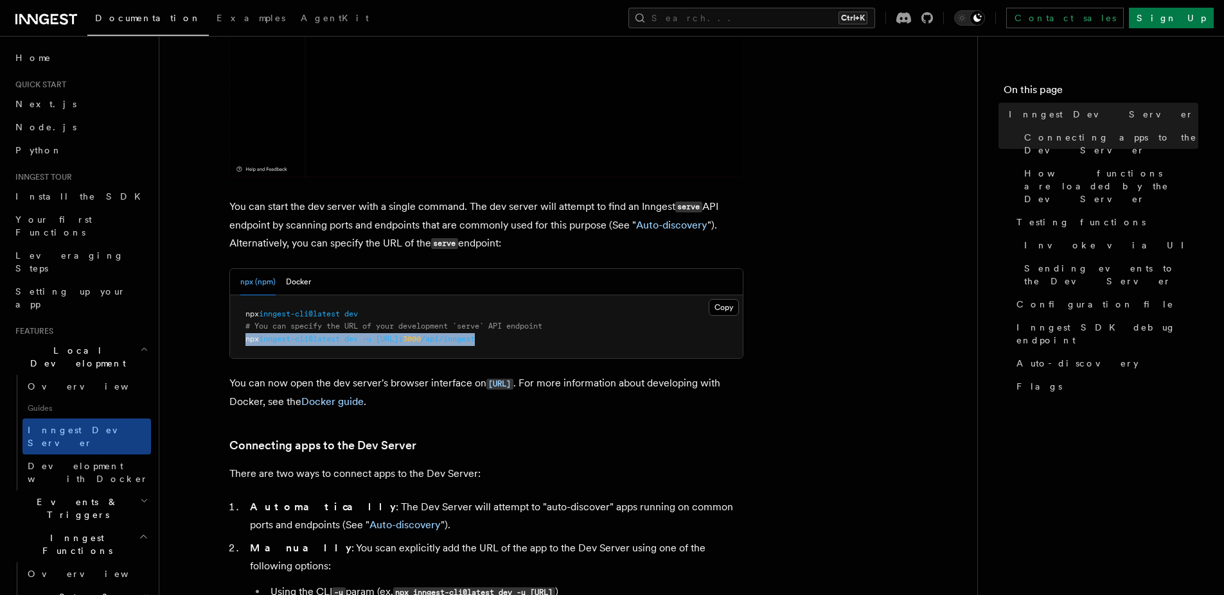
drag, startPoint x: 536, startPoint y: 341, endPoint x: 243, endPoint y: 342, distance: 292.9
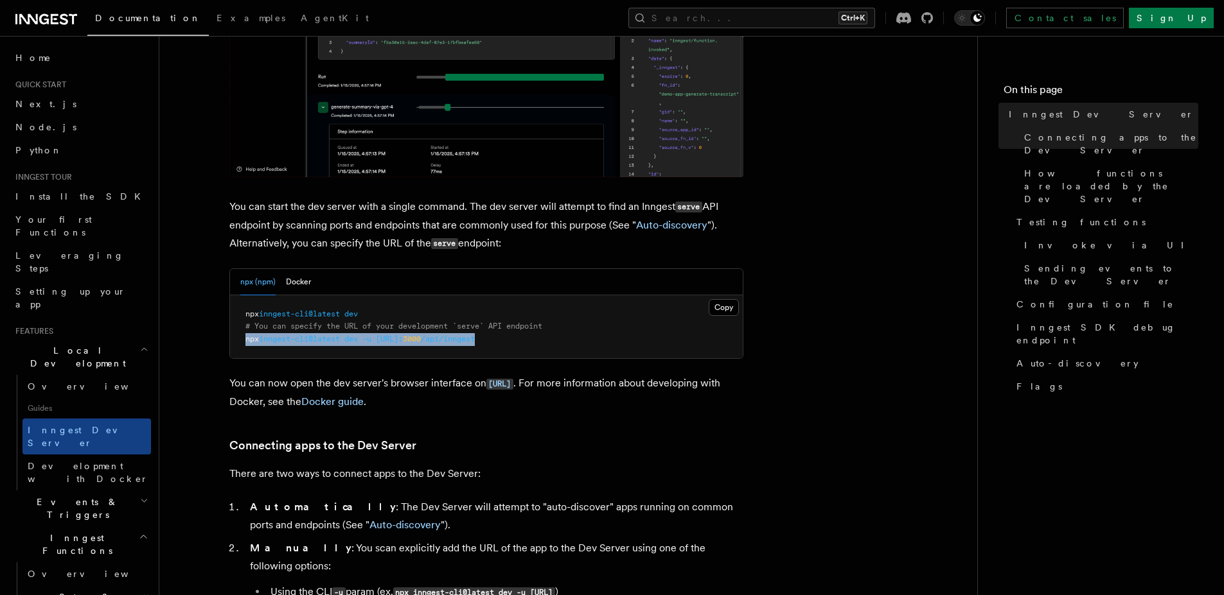
click at [243, 342] on pre "npx inngest-cli@latest dev # You can specify the URL of your development `serve…" at bounding box center [486, 327] width 513 height 64
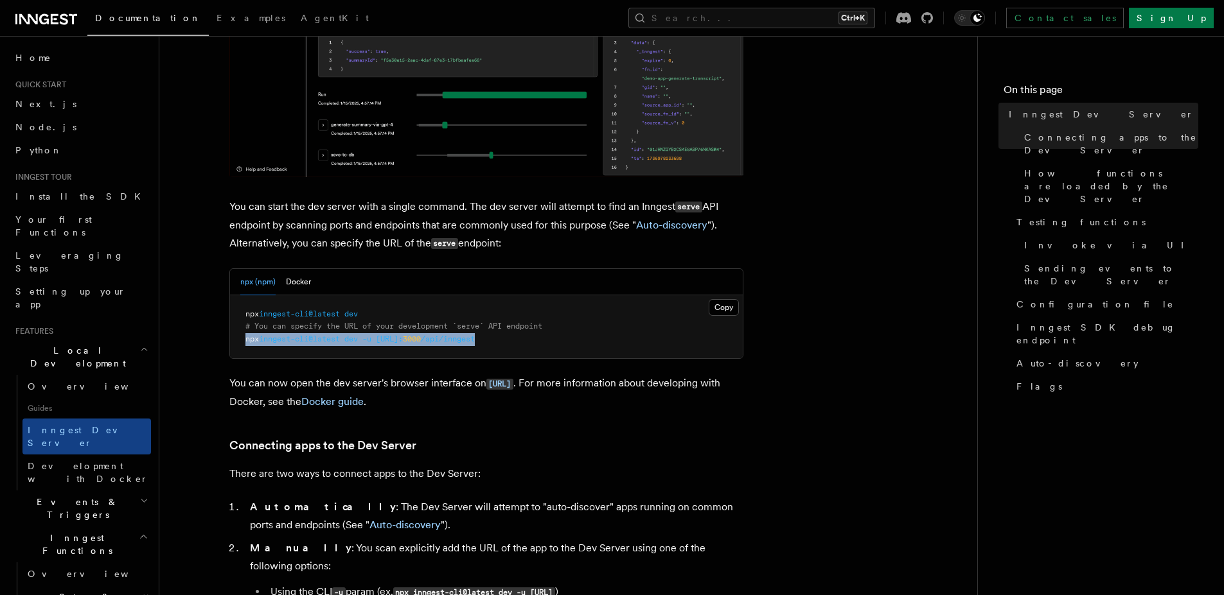
copy span "npx inngest-cli@latest dev -u [URL]: 3000 /api/inngest"
